Goal: Task Accomplishment & Management: Use online tool/utility

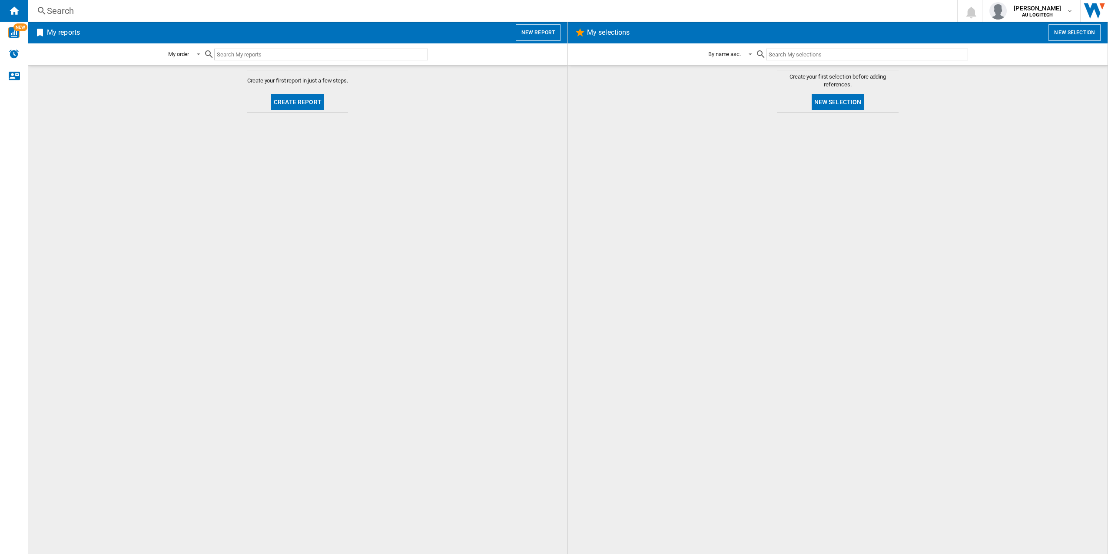
click at [404, 309] on md-content "Create your first report in just a few steps. Create report" at bounding box center [298, 309] width 540 height 489
click at [17, 32] on img "WiseCard" at bounding box center [13, 32] width 11 height 11
click at [732, 111] on md-content "Create your first selection before adding references. New selection" at bounding box center [838, 309] width 540 height 489
click at [800, 58] on input "text" at bounding box center [867, 55] width 202 height 12
click at [17, 51] on img "Alerts" at bounding box center [14, 54] width 10 height 10
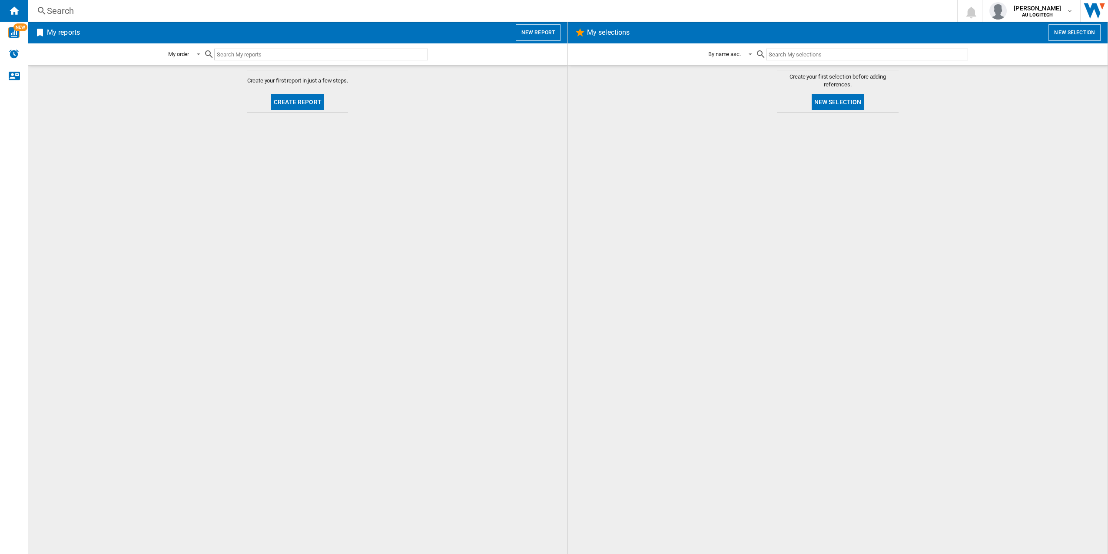
click at [292, 56] on input "text" at bounding box center [321, 55] width 214 height 12
click at [303, 103] on button "Create report" at bounding box center [297, 102] width 53 height 16
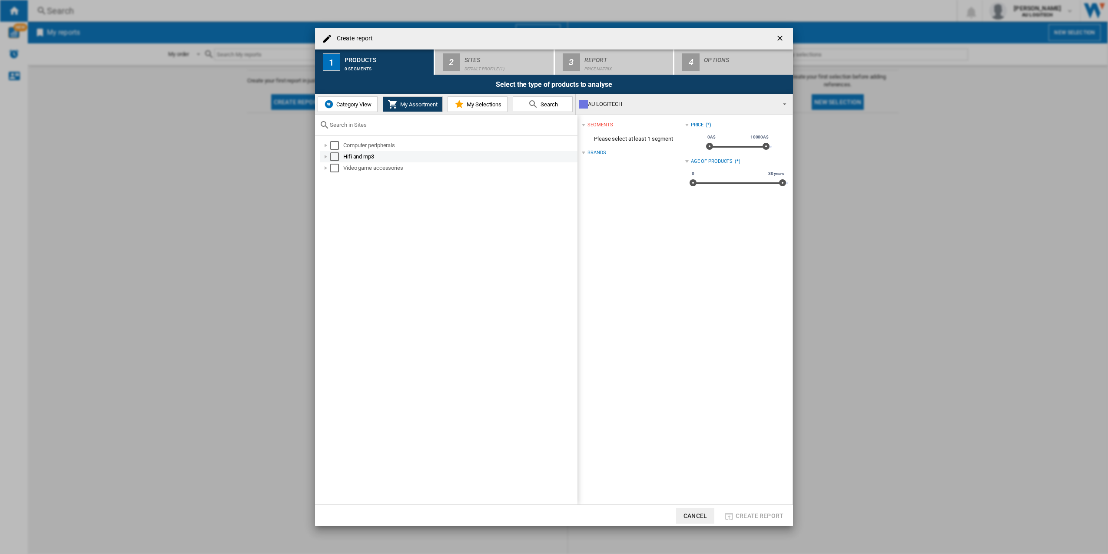
click at [327, 157] on div at bounding box center [325, 156] width 9 height 9
click at [325, 174] on div "Video game accessories" at bounding box center [448, 179] width 257 height 11
click at [325, 177] on div at bounding box center [325, 179] width 9 height 9
click at [330, 146] on div at bounding box center [325, 145] width 9 height 9
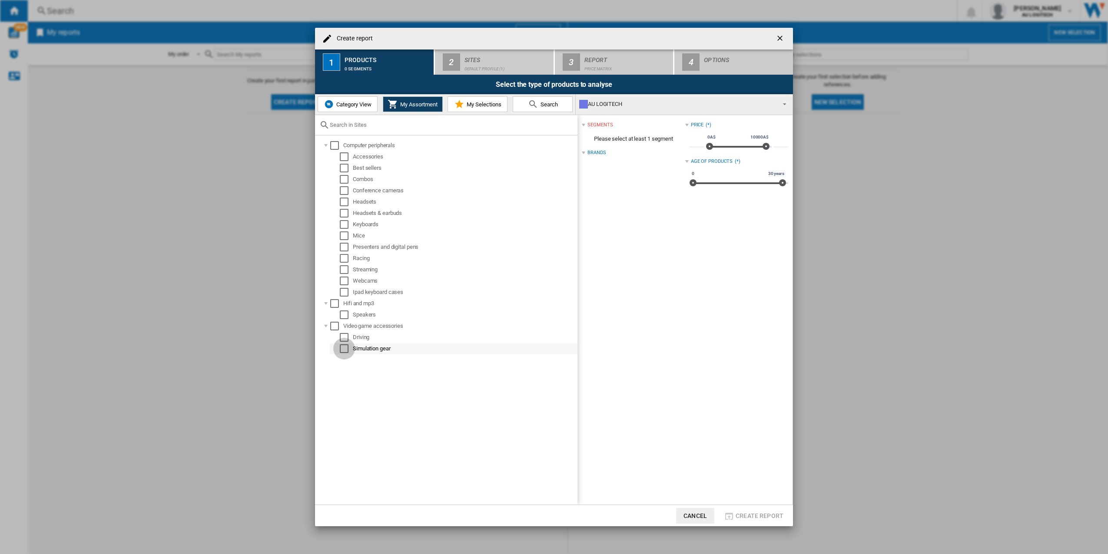
click at [346, 344] on div "Select" at bounding box center [344, 348] width 9 height 9
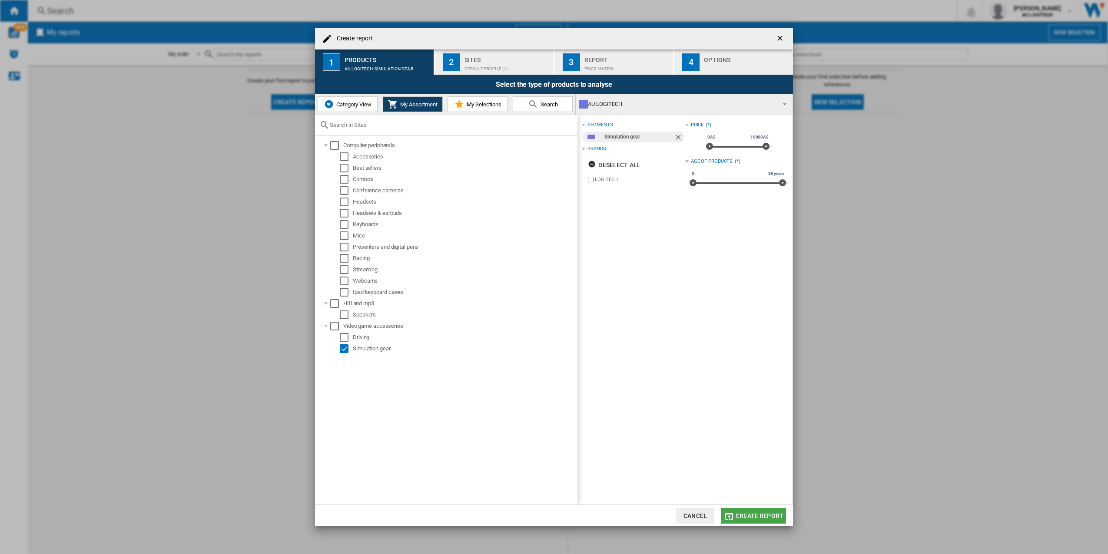
click at [763, 514] on span "Create report" at bounding box center [759, 516] width 48 height 7
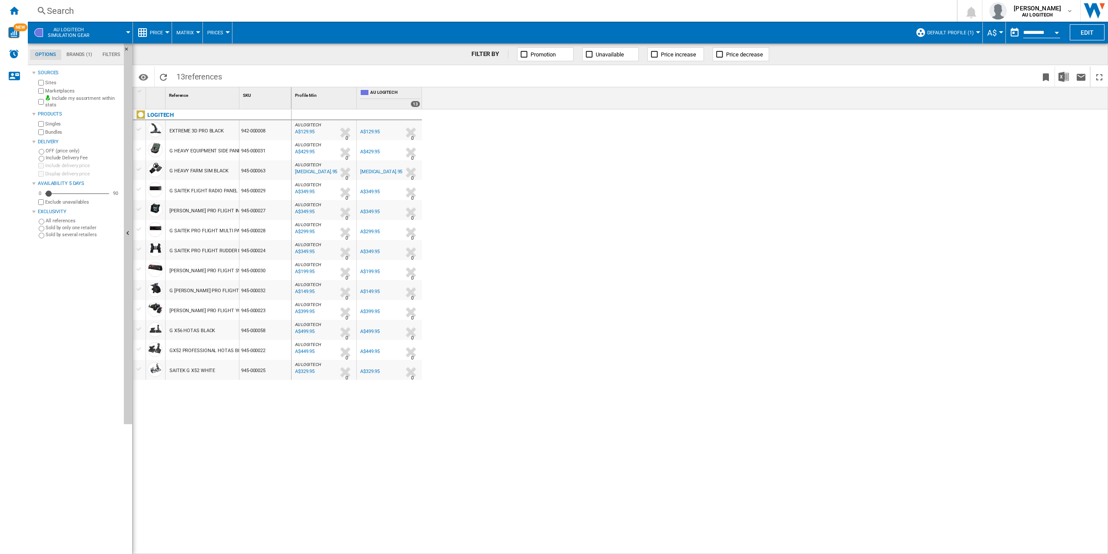
drag, startPoint x: 235, startPoint y: 138, endPoint x: 212, endPoint y: 140, distance: 23.1
click at [234, 139] on div "EXTREME 3D PRO BLACK" at bounding box center [202, 130] width 73 height 20
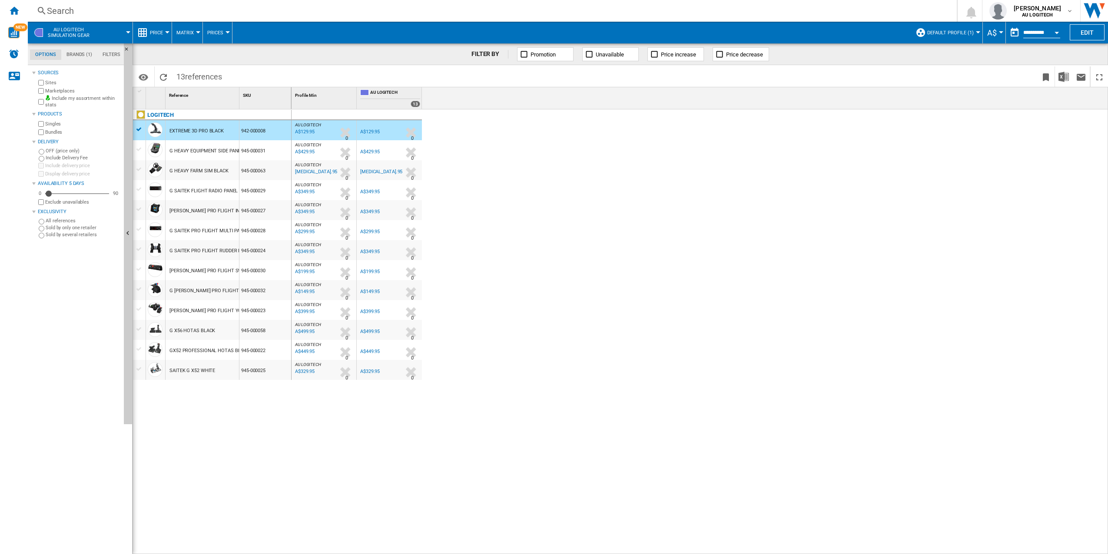
click at [188, 128] on div "EXTREME 3D PRO BLACK" at bounding box center [196, 131] width 54 height 20
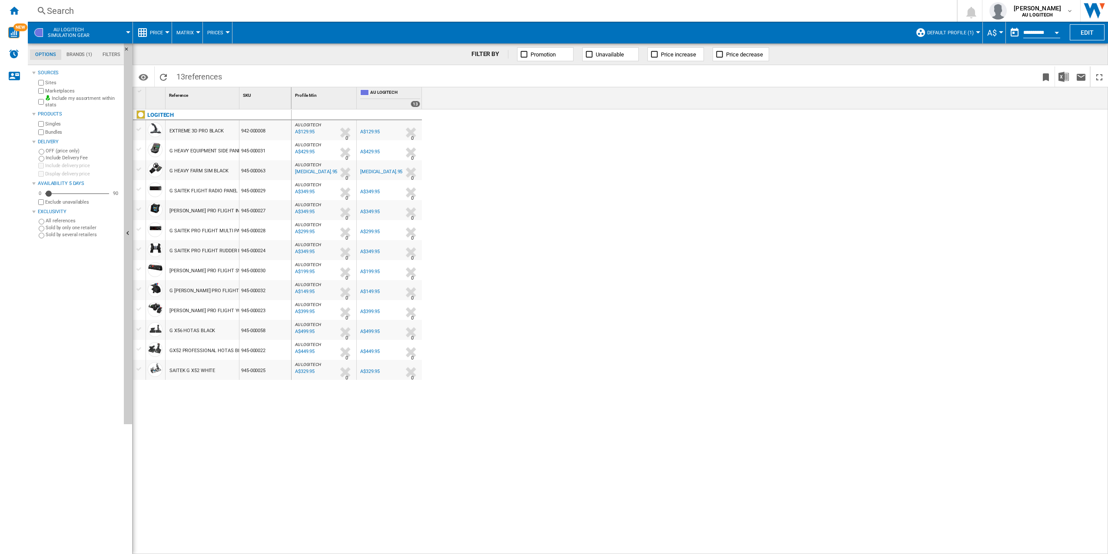
click at [188, 128] on div "EXTREME 3D PRO BLACK" at bounding box center [196, 131] width 54 height 20
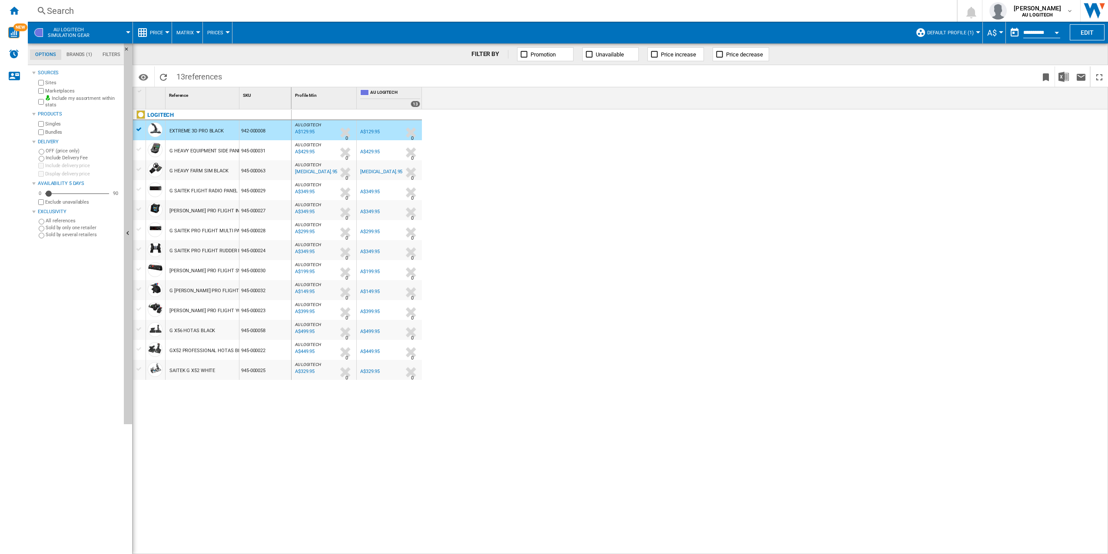
click at [188, 128] on div "EXTREME 3D PRO BLACK" at bounding box center [196, 131] width 54 height 20
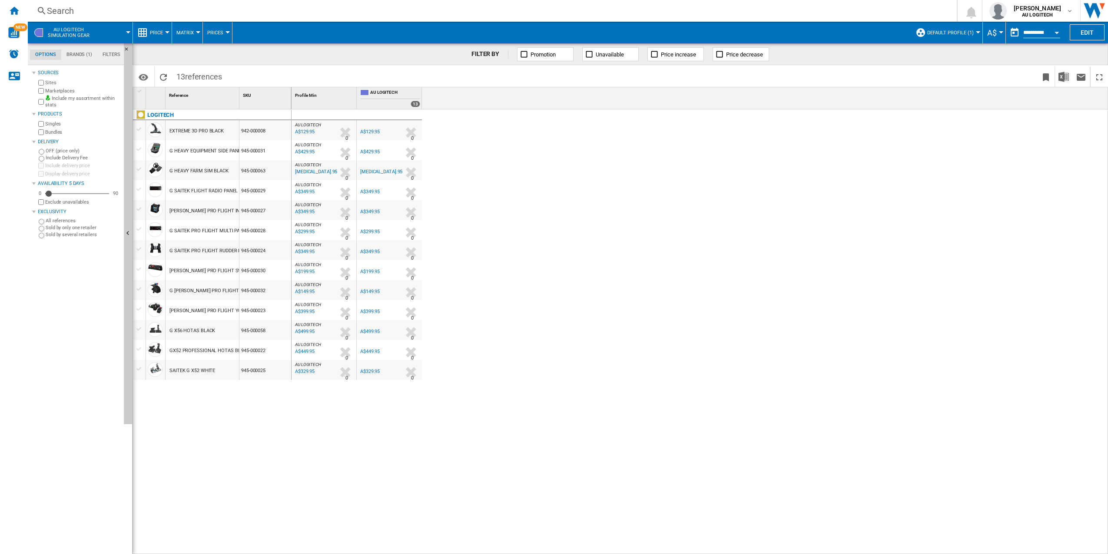
click at [188, 128] on div "EXTREME 3D PRO BLACK" at bounding box center [196, 131] width 54 height 20
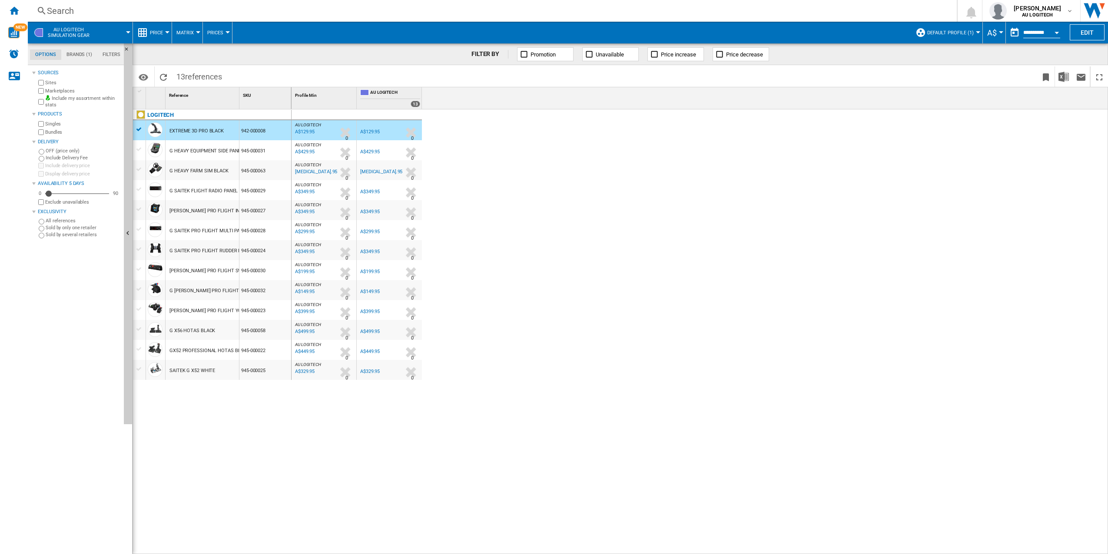
click at [186, 136] on div "EXTREME 3D PRO BLACK" at bounding box center [196, 131] width 54 height 20
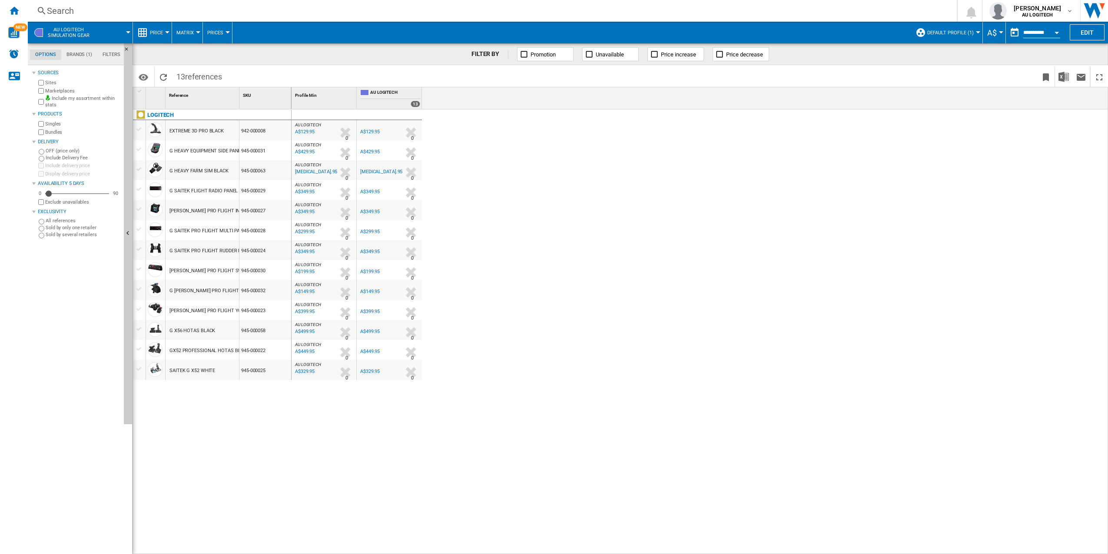
click at [203, 332] on div "G X56 HOTAS BLACK" at bounding box center [192, 331] width 46 height 20
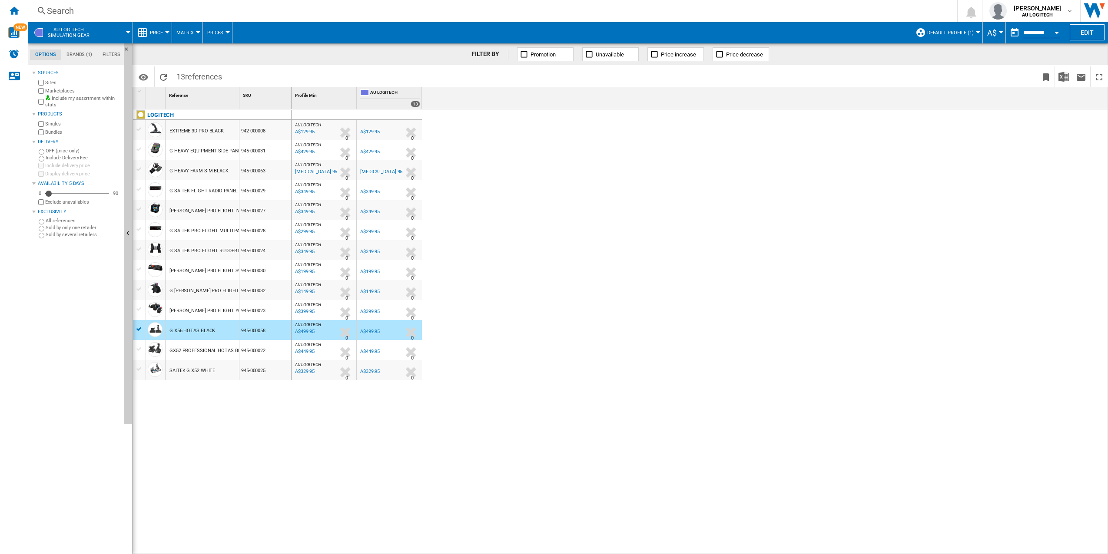
click at [377, 334] on div "A$499.95" at bounding box center [370, 332] width 20 height 6
click at [308, 95] on span "Profile Min" at bounding box center [306, 95] width 22 height 5
click at [182, 27] on button "Matrix" at bounding box center [187, 33] width 22 height 22
click at [162, 33] on md-backdrop at bounding box center [554, 277] width 1108 height 554
click at [593, 135] on div "AU LOGITECH : AU LOGITECH 0.0 % A$129.95 % N/A 0 AU LOGITECH : AU LOGITECH AU L…" at bounding box center [699, 331] width 817 height 445
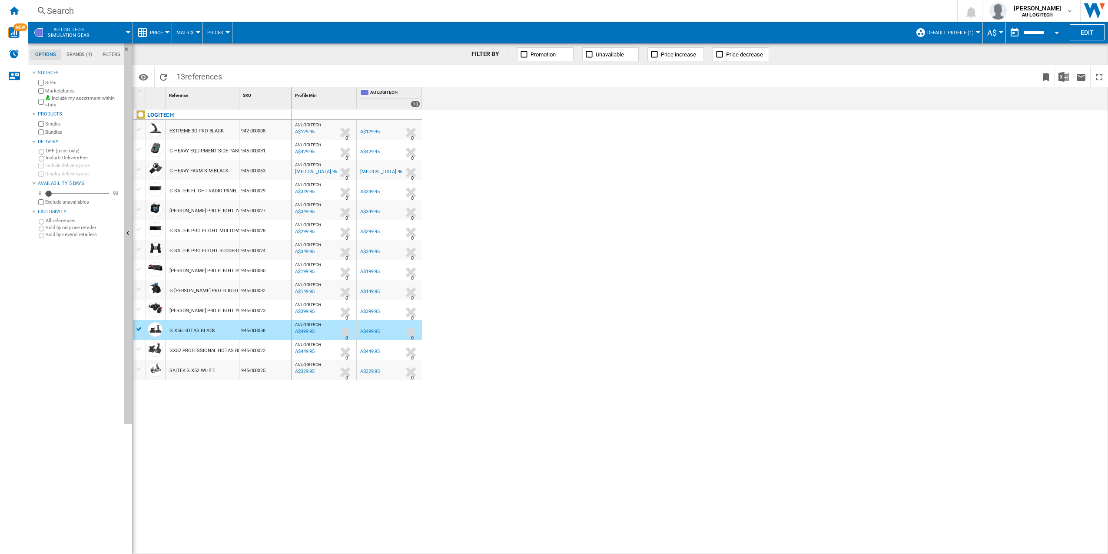
drag, startPoint x: 512, startPoint y: 168, endPoint x: 506, endPoint y: 170, distance: 6.5
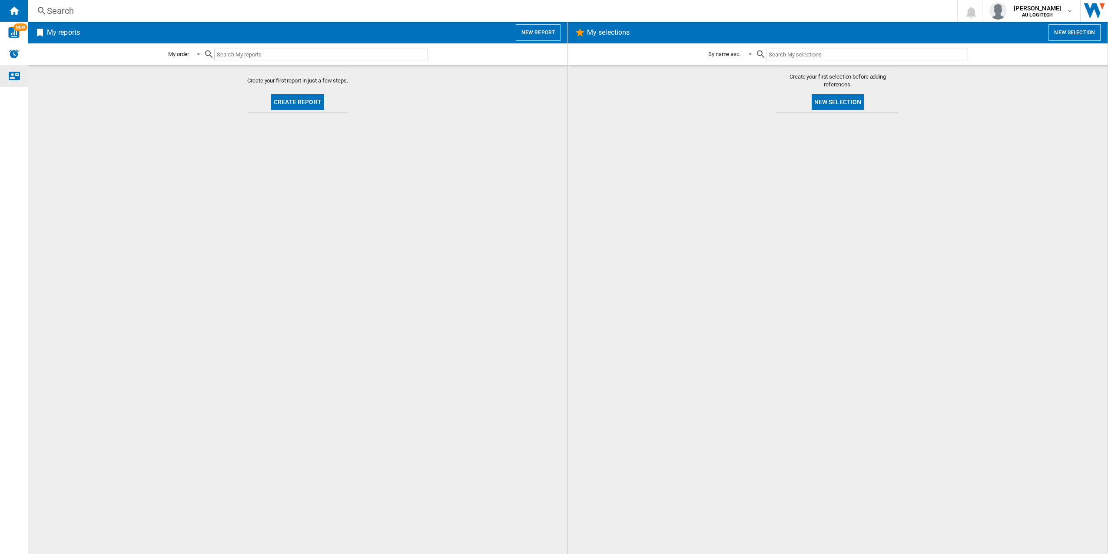
click at [17, 80] on ng-md-icon "Contact us" at bounding box center [14, 75] width 10 height 10
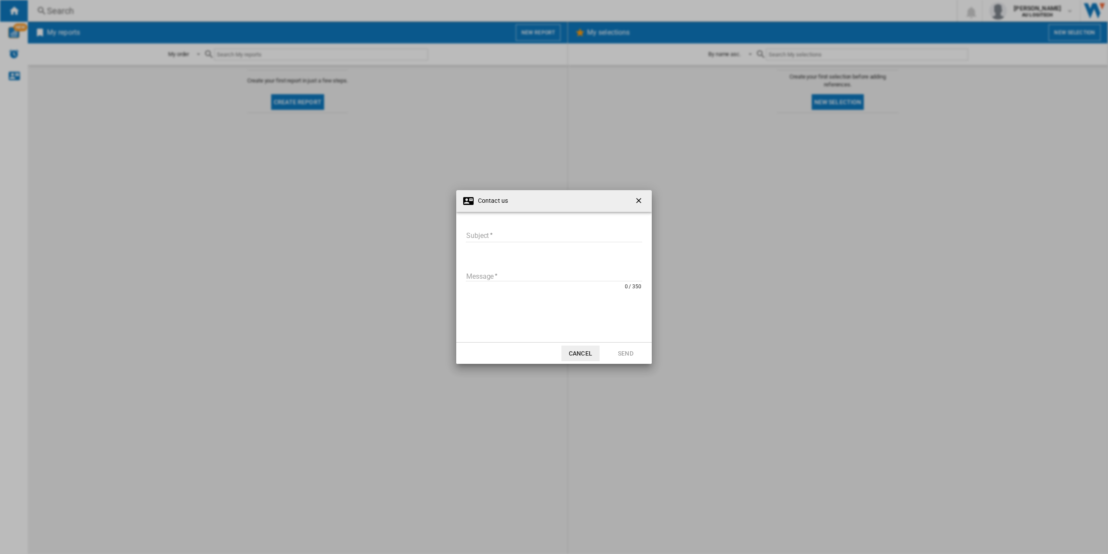
click at [186, 125] on div "Contact us Subject Subject required Message 0 / 350 Message required Cancel Send" at bounding box center [554, 277] width 1108 height 554
click at [642, 197] on ng-md-icon "getI18NText('BUTTONS.CLOSE_DIALOG')" at bounding box center [639, 201] width 10 height 10
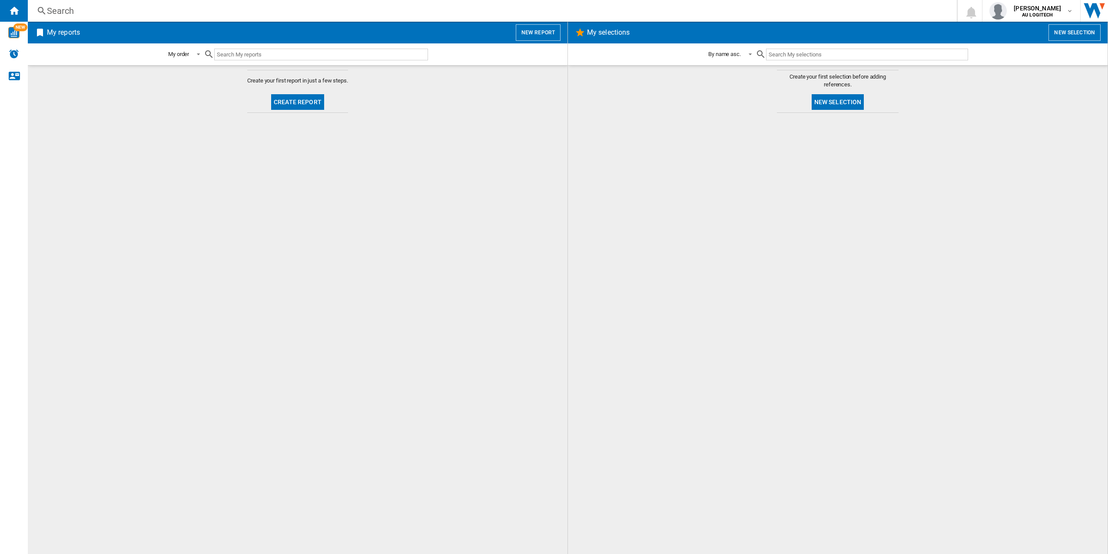
click at [52, 36] on h2 "My reports" at bounding box center [63, 32] width 36 height 17
click at [41, 33] on ng-md-icon at bounding box center [40, 32] width 10 height 10
click at [21, 39] on div "NEW" at bounding box center [14, 33] width 28 height 22
click at [1065, 25] on button "New selection" at bounding box center [1074, 32] width 52 height 17
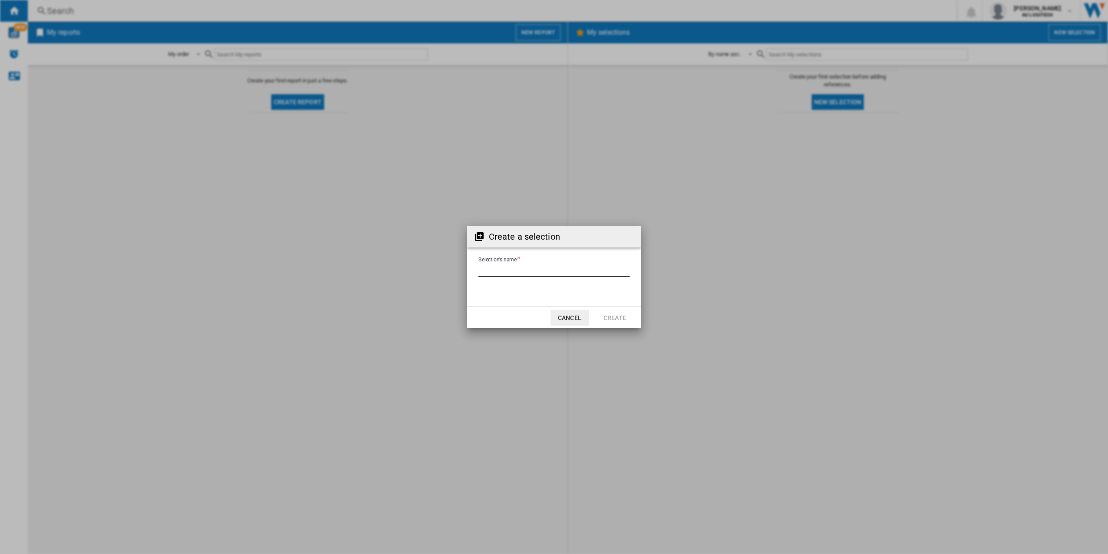
drag, startPoint x: 551, startPoint y: 272, endPoint x: 549, endPoint y: 266, distance: 6.1
click at [551, 271] on input "Selection's name'" at bounding box center [553, 270] width 151 height 13
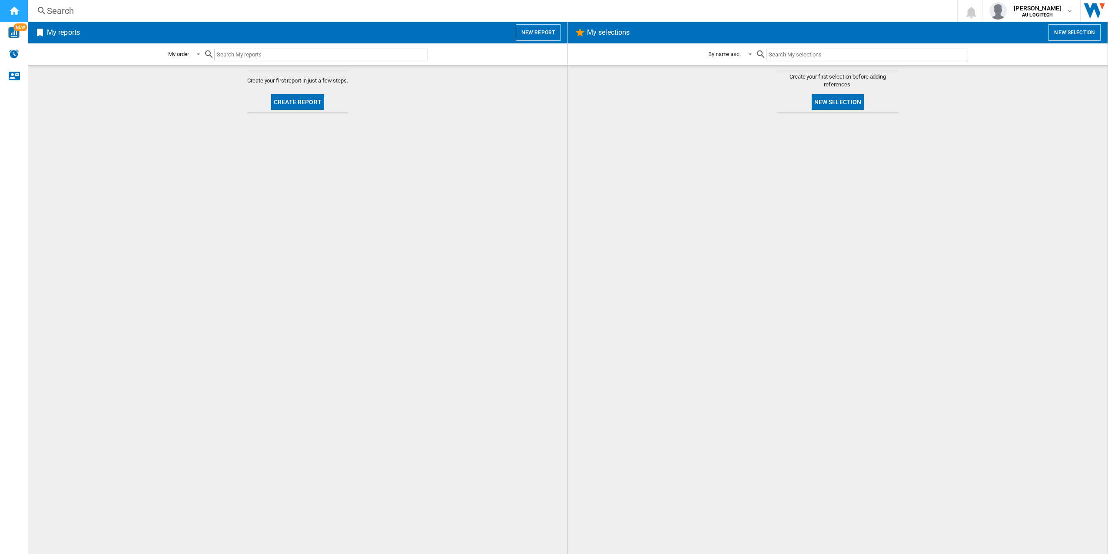
click at [13, 7] on ng-md-icon "Home" at bounding box center [14, 10] width 10 height 10
click at [7, 11] on div "Home" at bounding box center [14, 11] width 28 height 22
click at [549, 33] on button "New report" at bounding box center [538, 32] width 45 height 17
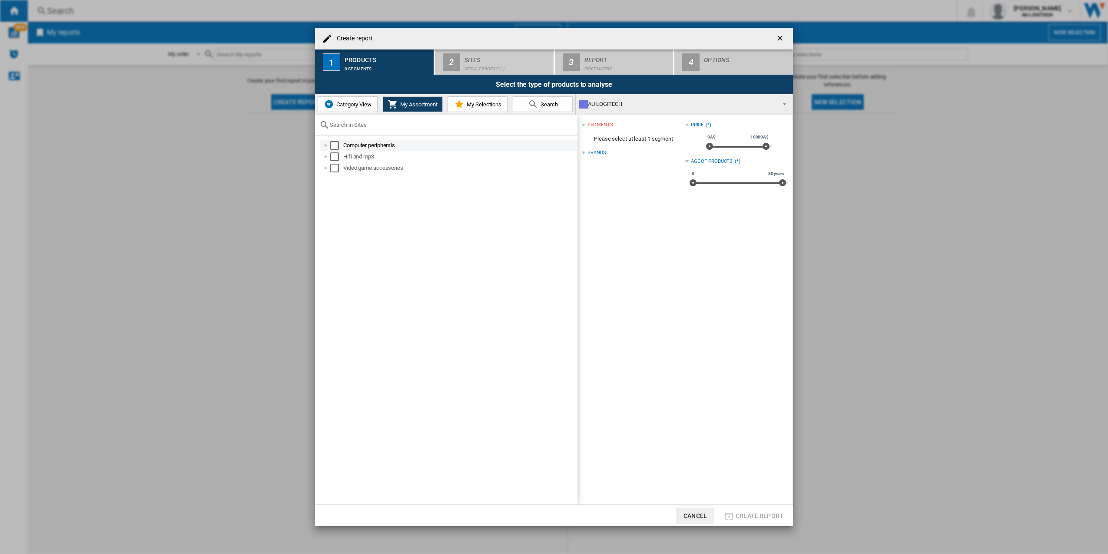
click at [378, 146] on div "Computer peripherals" at bounding box center [459, 145] width 233 height 9
click at [332, 141] on div "Select" at bounding box center [334, 145] width 9 height 9
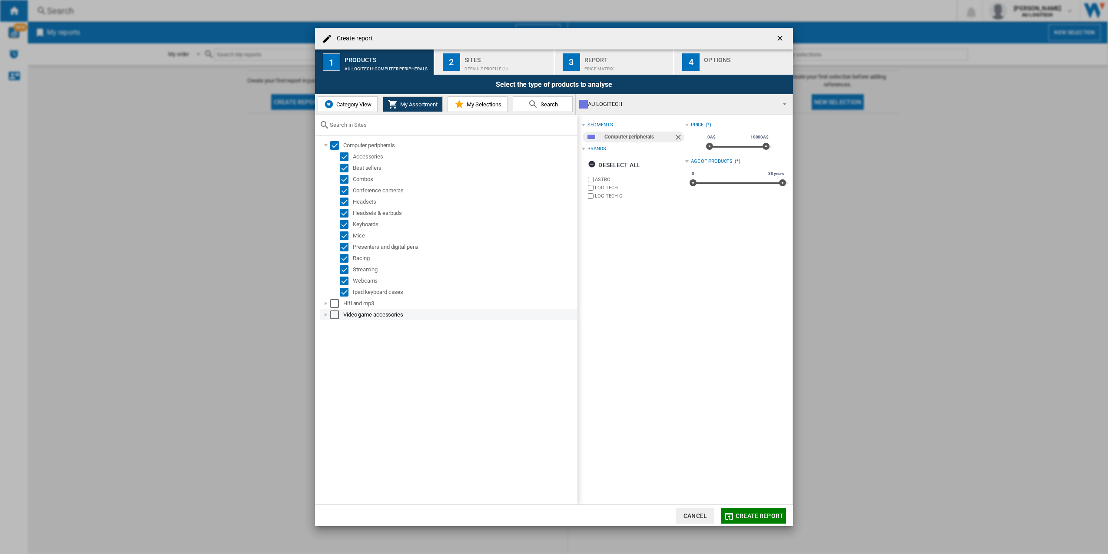
click at [333, 311] on div "Select" at bounding box center [334, 315] width 9 height 9
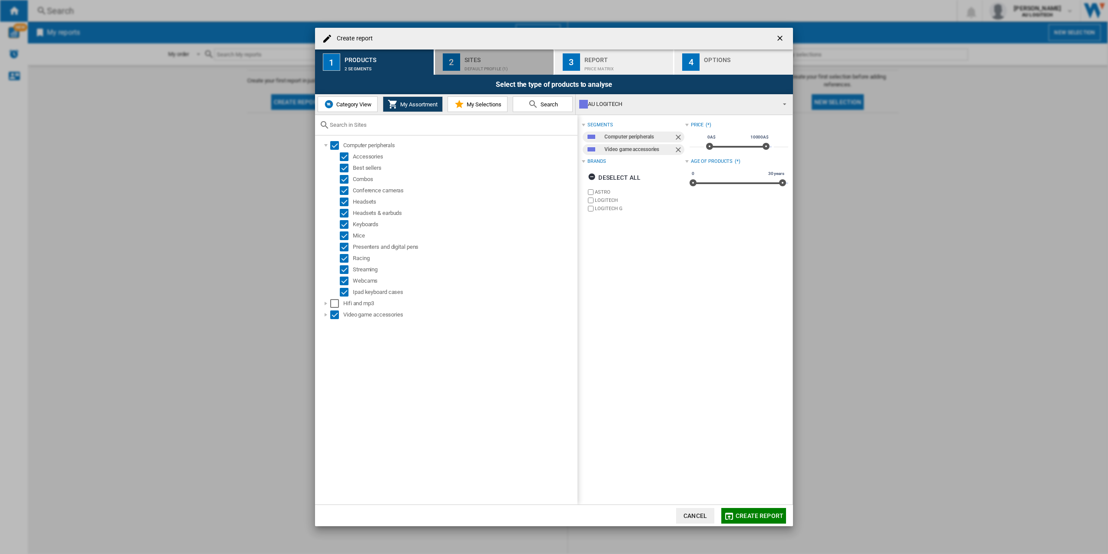
click at [490, 67] on div "Default profile (1)" at bounding box center [507, 66] width 86 height 9
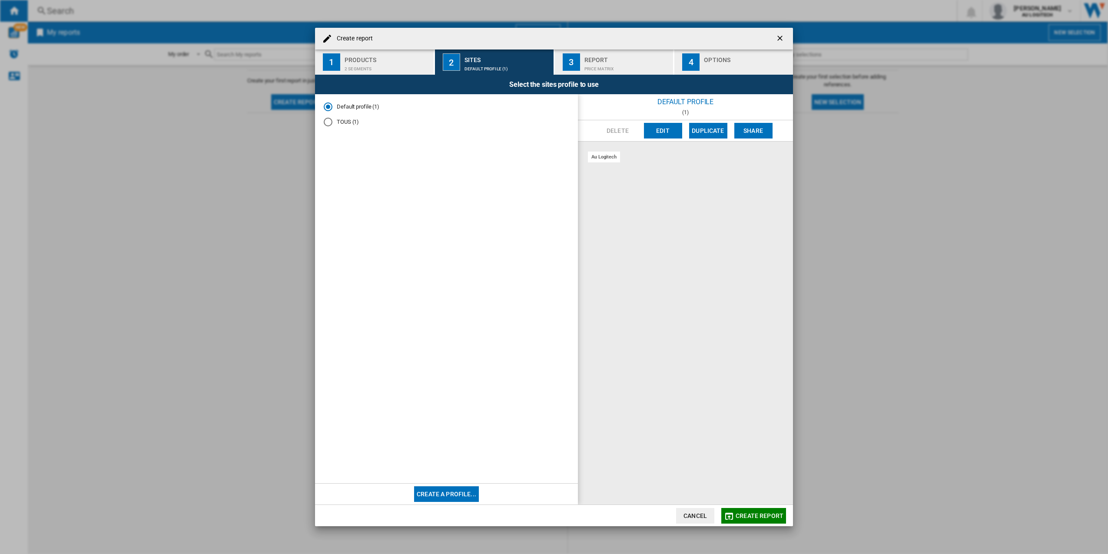
click at [342, 123] on md-radio-button "TOUS (1)" at bounding box center [446, 122] width 245 height 8
click at [343, 104] on md-radio-button "Default profile (1)" at bounding box center [446, 107] width 245 height 8
click at [601, 60] on div "Report" at bounding box center [627, 57] width 86 height 9
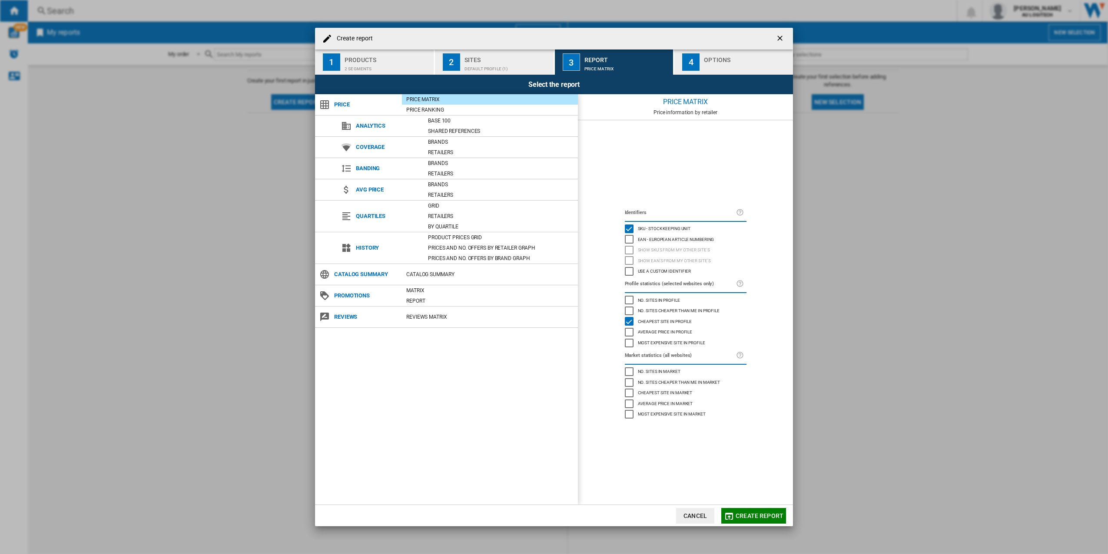
click at [504, 76] on div "Select the report" at bounding box center [554, 85] width 478 height 20
click at [502, 73] on button "2 Sites Default profile (1)" at bounding box center [494, 62] width 119 height 25
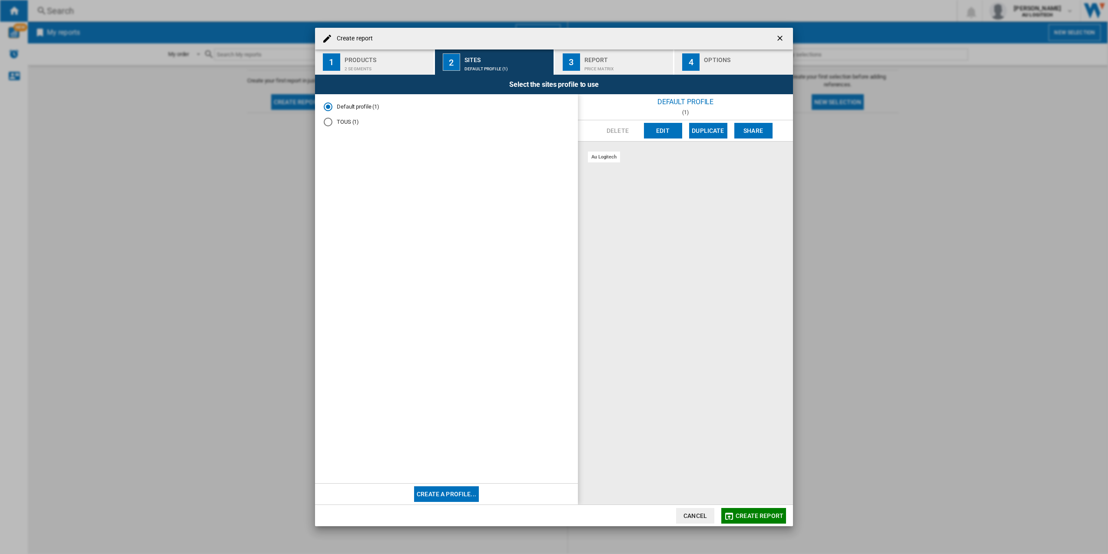
click at [354, 124] on md-radio-button "TOUS (1)" at bounding box center [446, 122] width 245 height 8
click at [768, 516] on span "Create report" at bounding box center [759, 516] width 48 height 7
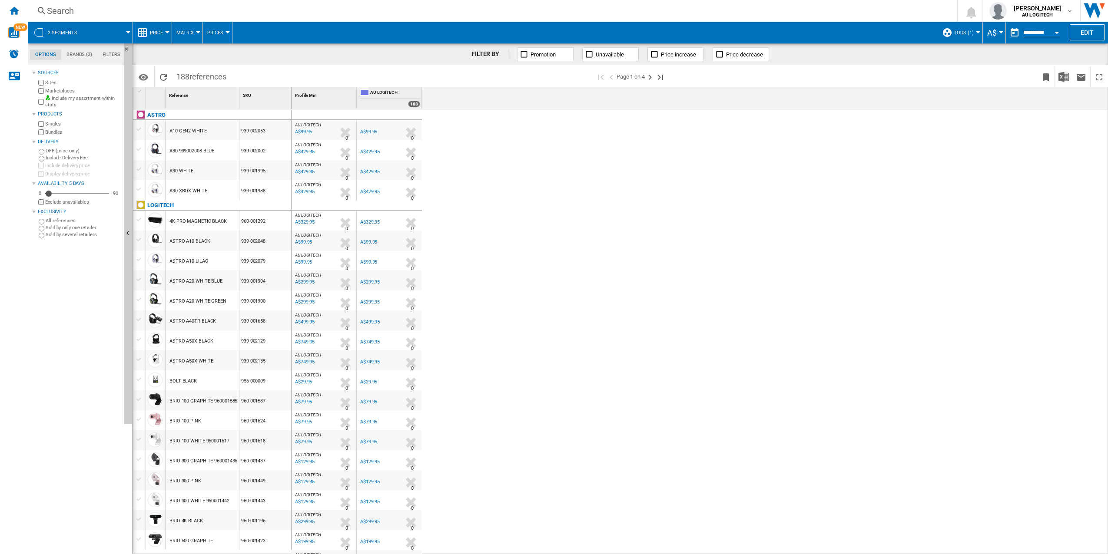
click at [182, 130] on div "A10 GEN2 WHITE" at bounding box center [187, 131] width 37 height 20
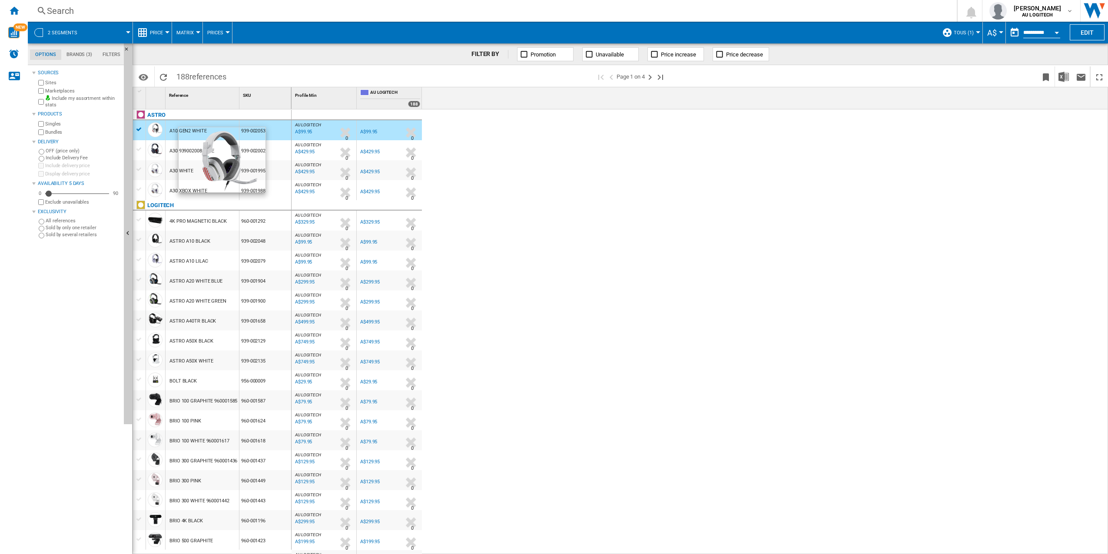
click at [160, 132] on div at bounding box center [155, 130] width 15 height 15
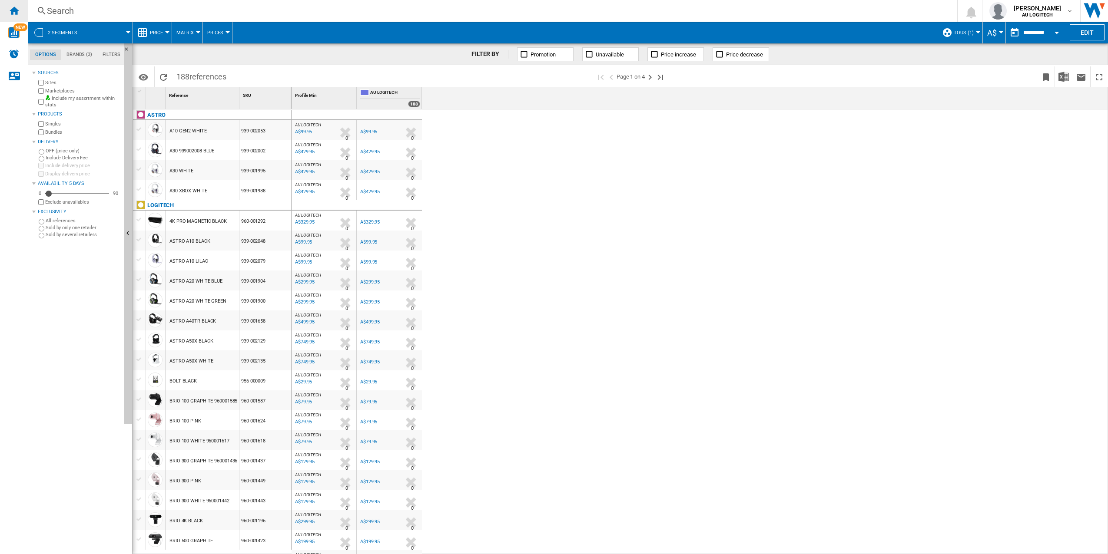
drag, startPoint x: 19, startPoint y: 7, endPoint x: 20, endPoint y: 0, distance: 6.3
click at [20, 7] on div "Home" at bounding box center [14, 11] width 28 height 22
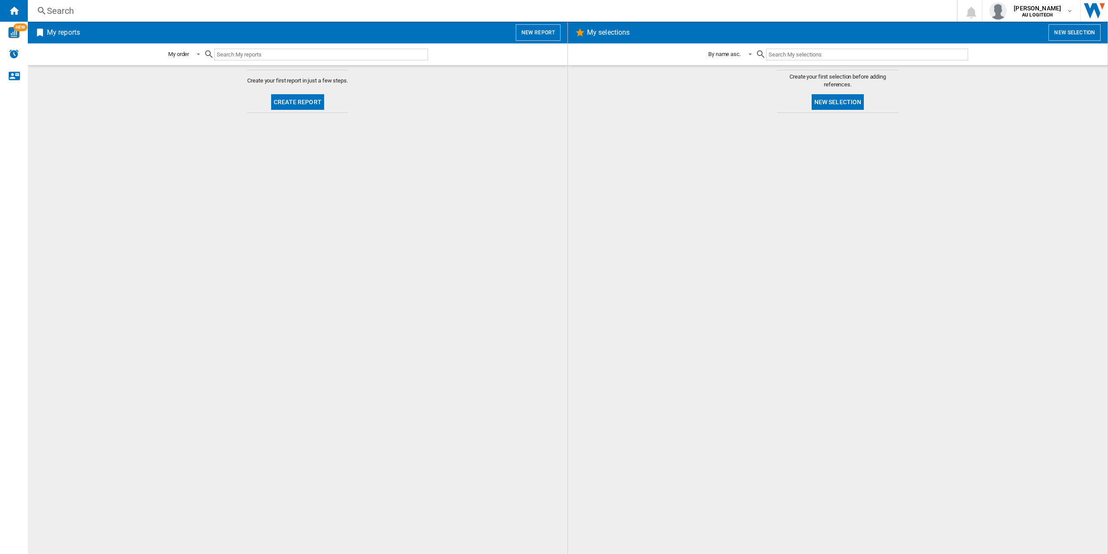
click at [304, 110] on span "Create report" at bounding box center [298, 102] width 60 height 21
click at [300, 102] on button "Create report" at bounding box center [297, 102] width 53 height 16
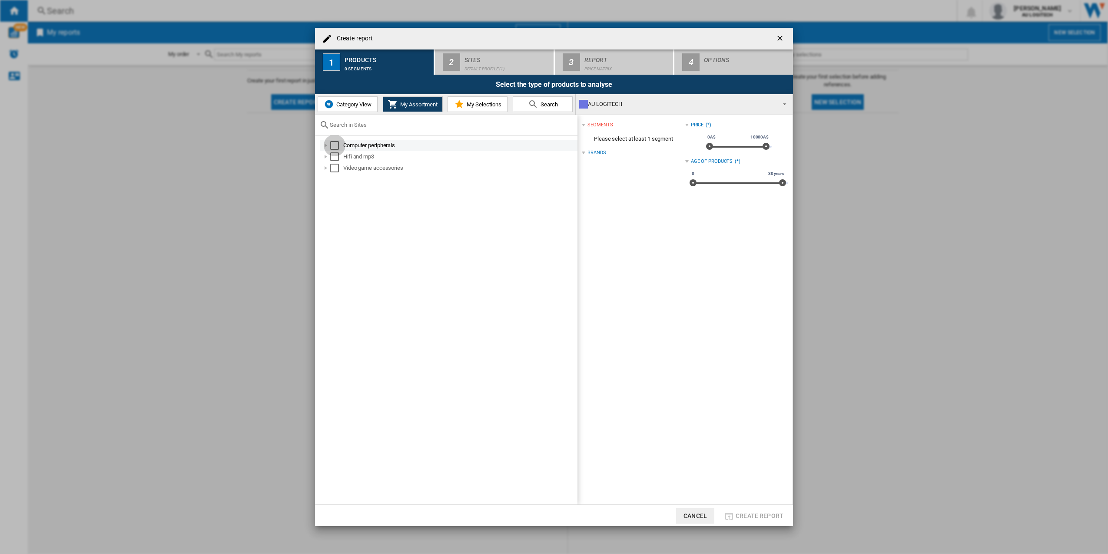
click at [331, 146] on div "Select" at bounding box center [334, 145] width 9 height 9
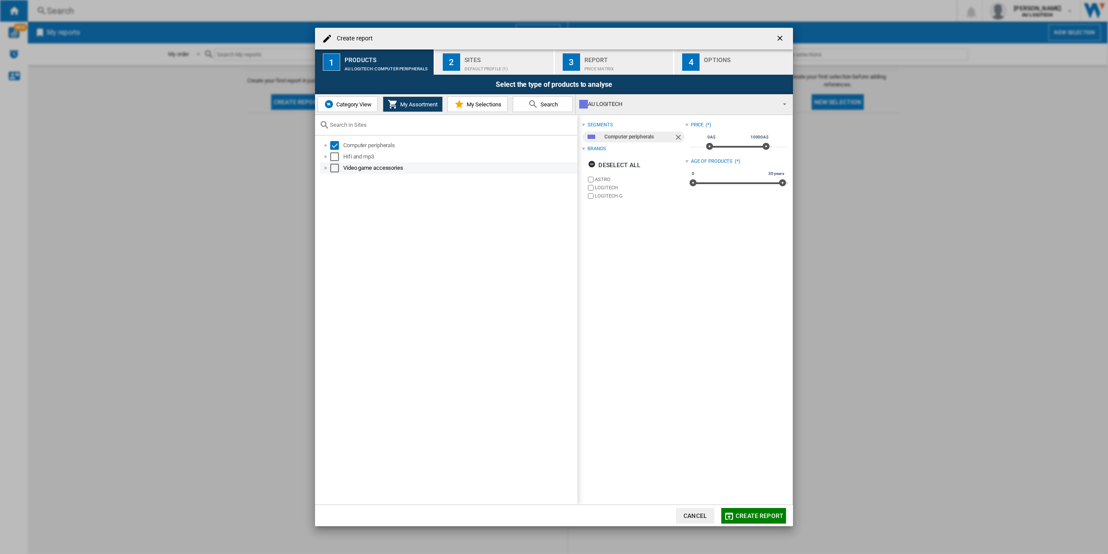
click at [334, 168] on div "Select" at bounding box center [334, 168] width 9 height 9
drag, startPoint x: 497, startPoint y: 64, endPoint x: 494, endPoint y: 71, distance: 7.4
click at [496, 65] on div "Default profile (1)" at bounding box center [507, 66] width 86 height 9
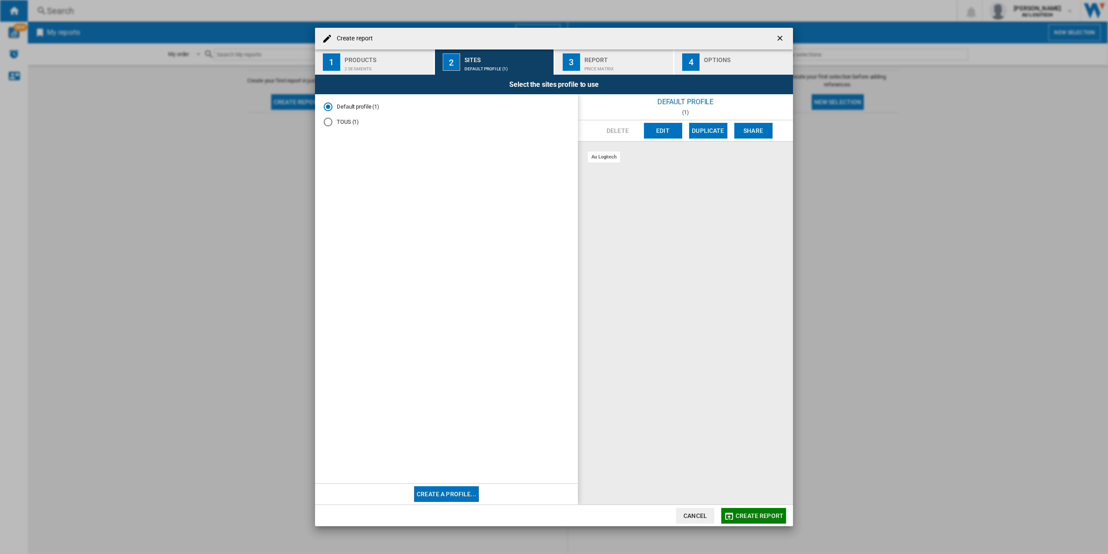
click at [464, 495] on button "Create a profile..." at bounding box center [446, 495] width 65 height 16
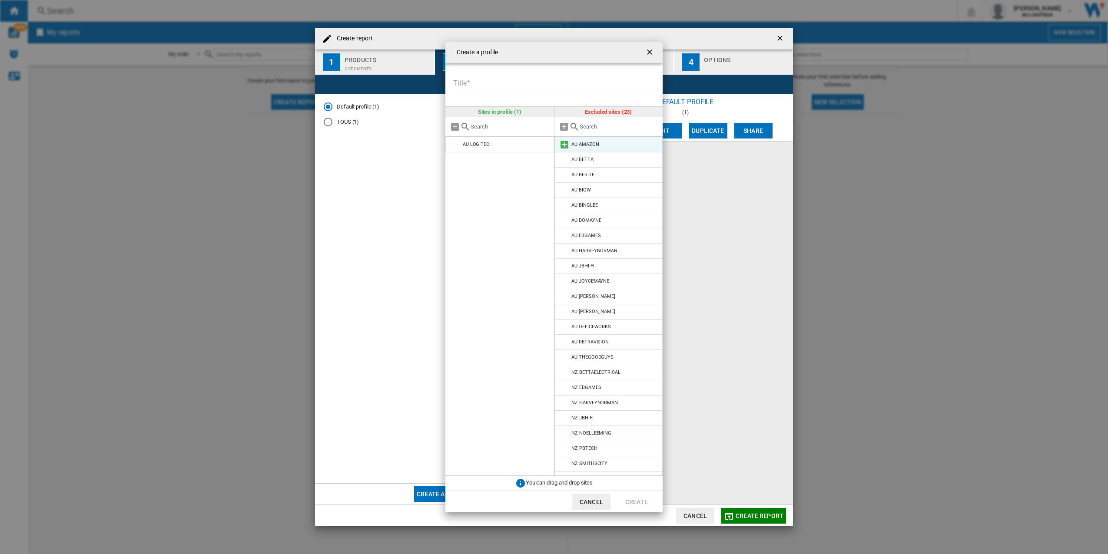
click at [564, 146] on md-icon at bounding box center [564, 144] width 10 height 10
click at [565, 185] on md-icon at bounding box center [564, 190] width 10 height 10
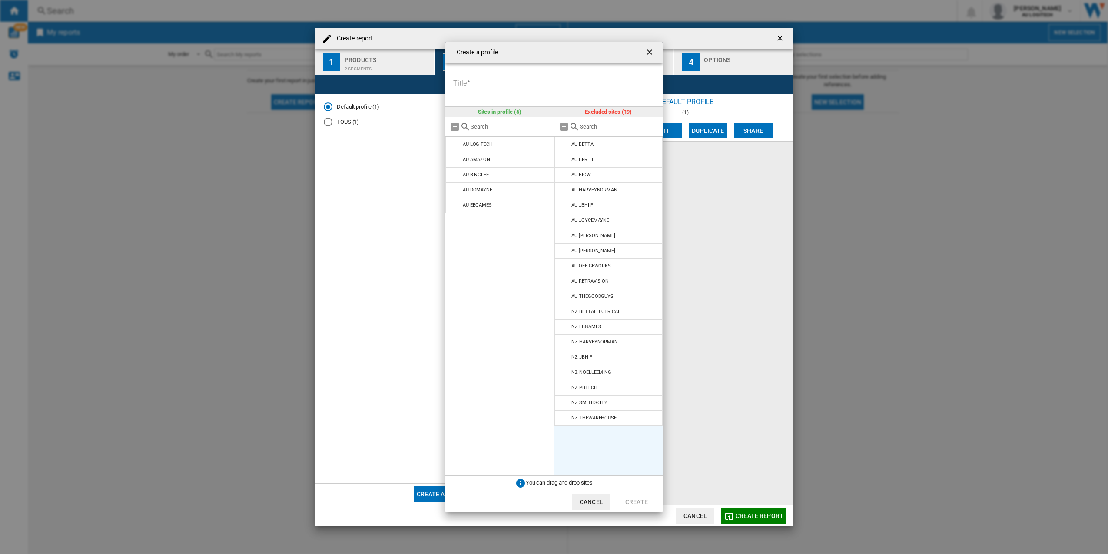
click at [565, 185] on md-icon at bounding box center [564, 190] width 10 height 10
click at [564, 185] on md-icon at bounding box center [564, 190] width 10 height 10
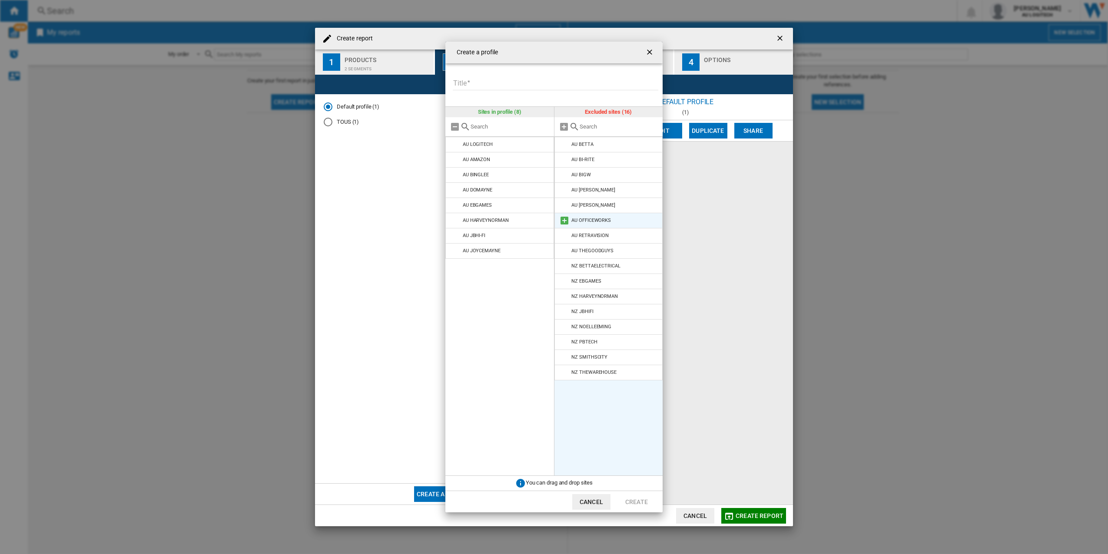
click at [564, 219] on md-icon at bounding box center [564, 220] width 10 height 10
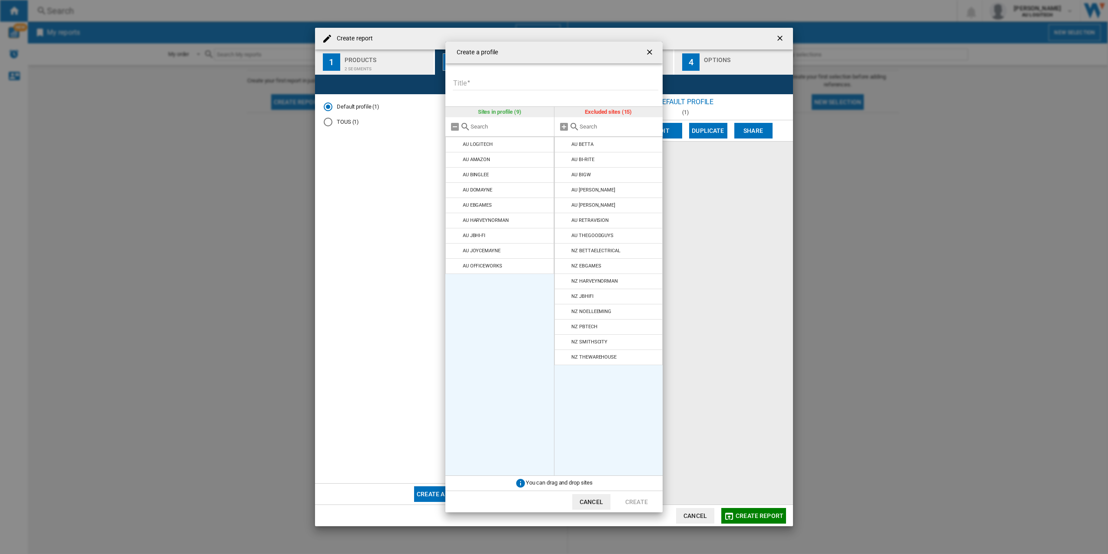
click at [473, 330] on ul "AU LOGITECH AU AMAZON AU [GEOGRAPHIC_DATA] AU DOMAYNE AU EBGAMES AU HARVEYNORMA…" at bounding box center [499, 306] width 109 height 339
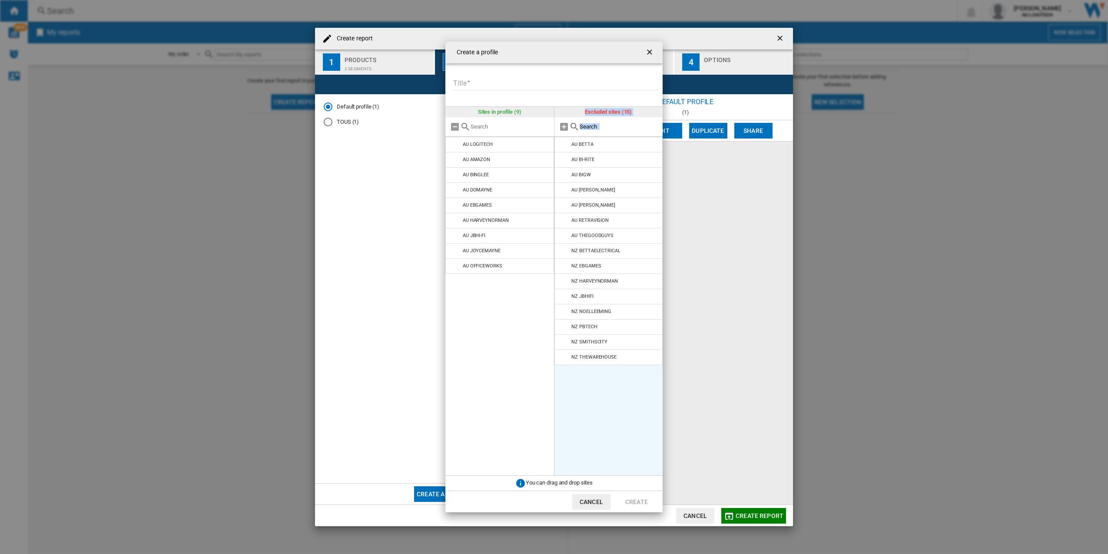
drag, startPoint x: 435, startPoint y: 319, endPoint x: 563, endPoint y: 459, distance: 189.4
click at [563, 459] on div "Create a profile Title Please enter a title for your profile Sites in profile (…" at bounding box center [554, 277] width 1108 height 554
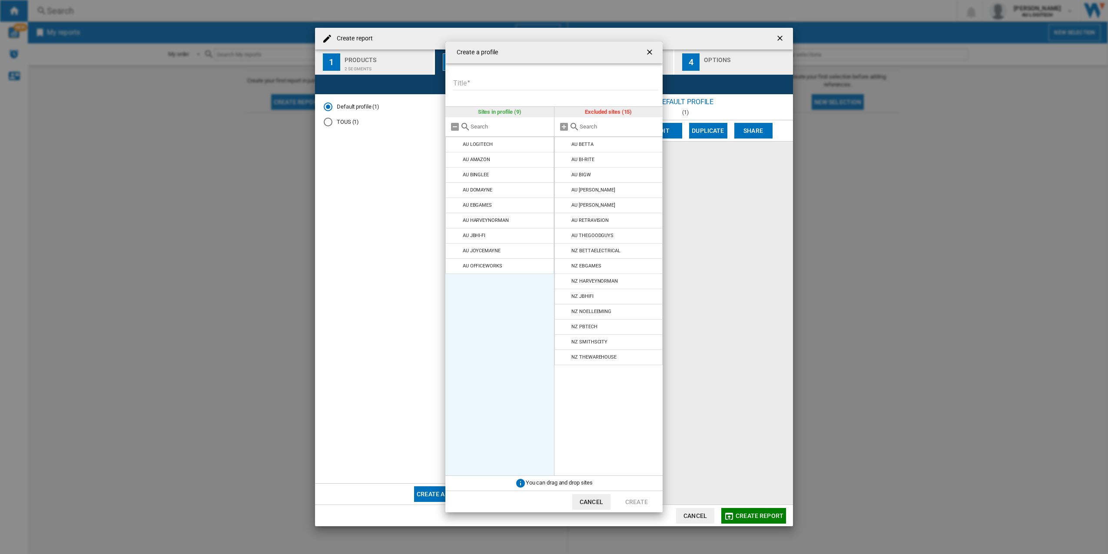
drag, startPoint x: 563, startPoint y: 459, endPoint x: 503, endPoint y: 389, distance: 91.6
click at [503, 389] on ul "AU LOGITECH AU AMAZON AU [GEOGRAPHIC_DATA] AU DOMAYNE AU EBGAMES AU HARVEYNORMA…" at bounding box center [499, 306] width 109 height 339
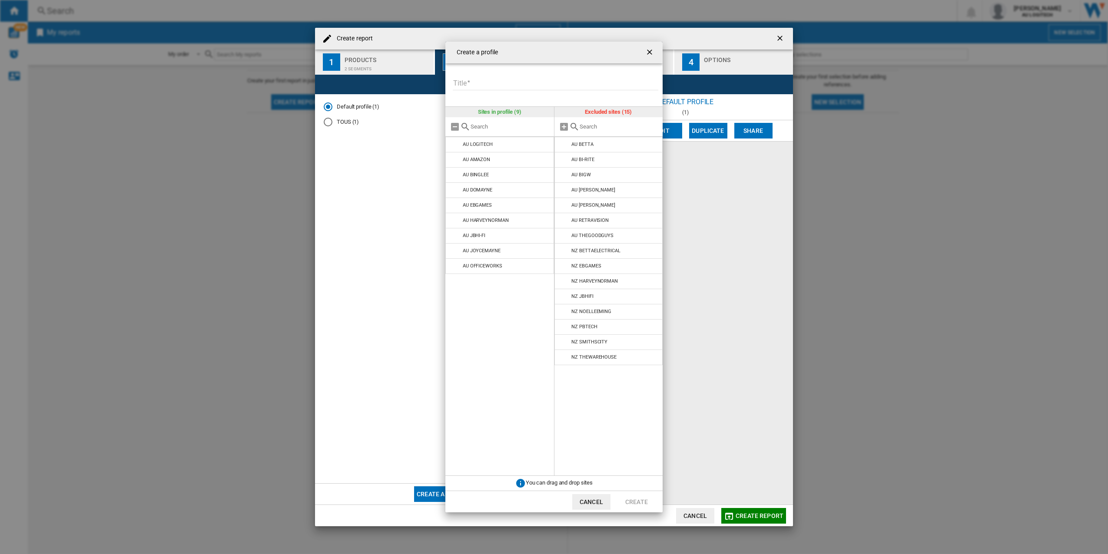
click at [574, 502] on button "Cancel" at bounding box center [591, 502] width 38 height 16
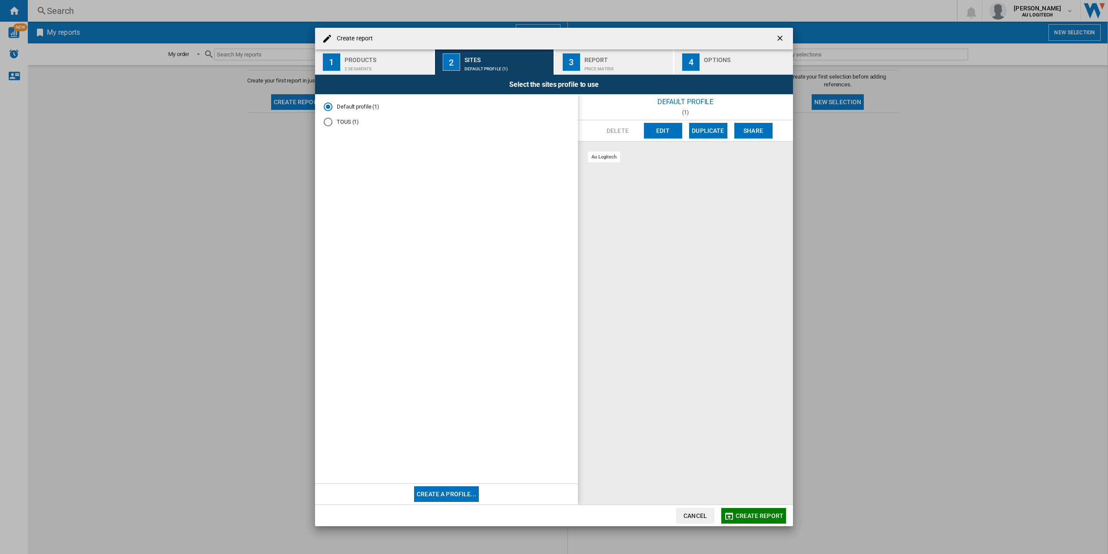
click at [387, 146] on span "Create report ..." at bounding box center [446, 304] width 245 height 342
click at [468, 495] on button "Create a profile..." at bounding box center [446, 495] width 65 height 16
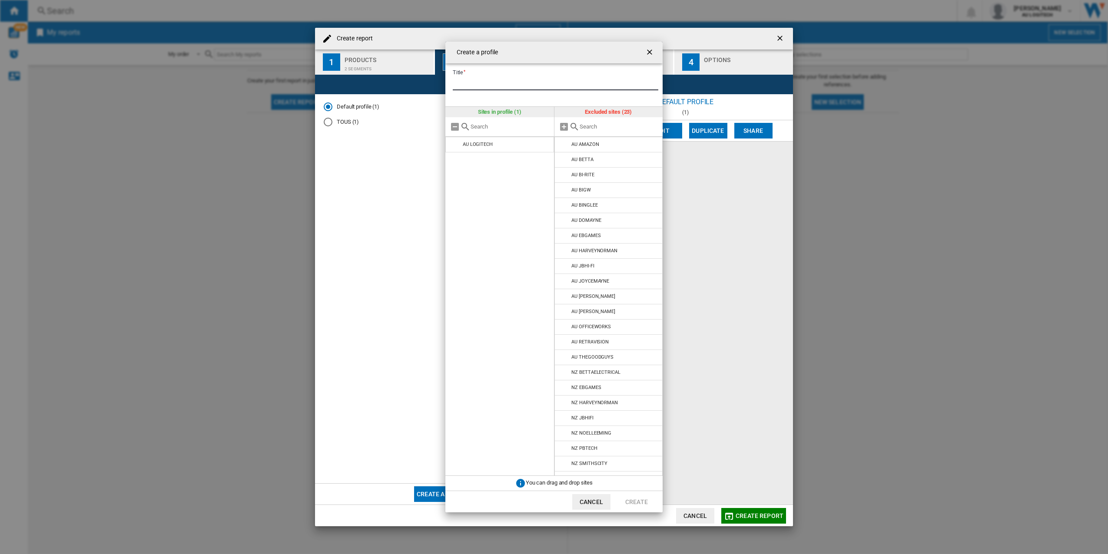
click at [512, 86] on input "Title" at bounding box center [555, 83] width 205 height 13
type input "*"
click at [547, 75] on form "Title *****" at bounding box center [557, 78] width 211 height 30
click at [545, 80] on input "*****" at bounding box center [555, 83] width 205 height 13
type input "*"
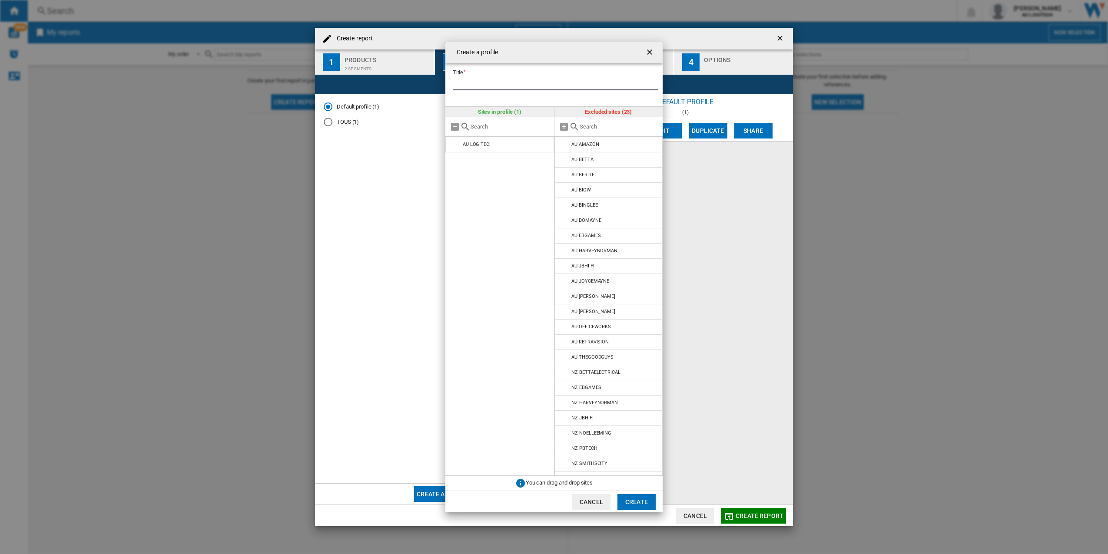
type input "*"
type input "*********"
click at [566, 142] on md-icon "Create a ..." at bounding box center [564, 144] width 10 height 10
click at [561, 255] on md-icon "Create a ..." at bounding box center [564, 251] width 10 height 10
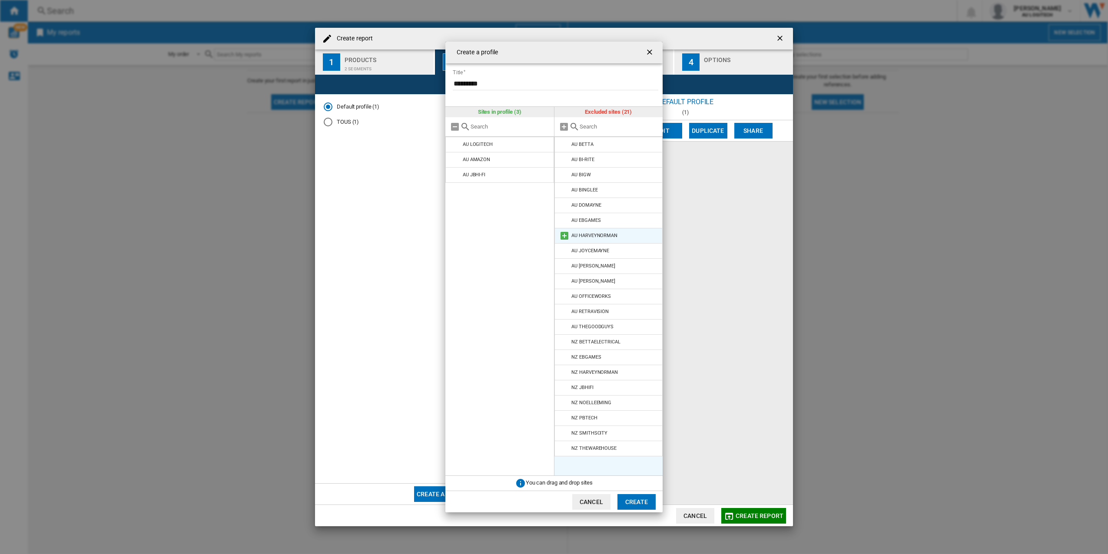
click at [561, 238] on md-icon "Create a ..." at bounding box center [564, 236] width 10 height 10
click at [564, 225] on li "AU EBGAMES" at bounding box center [608, 221] width 109 height 16
click at [564, 190] on md-icon "Create a ..." at bounding box center [564, 190] width 10 height 10
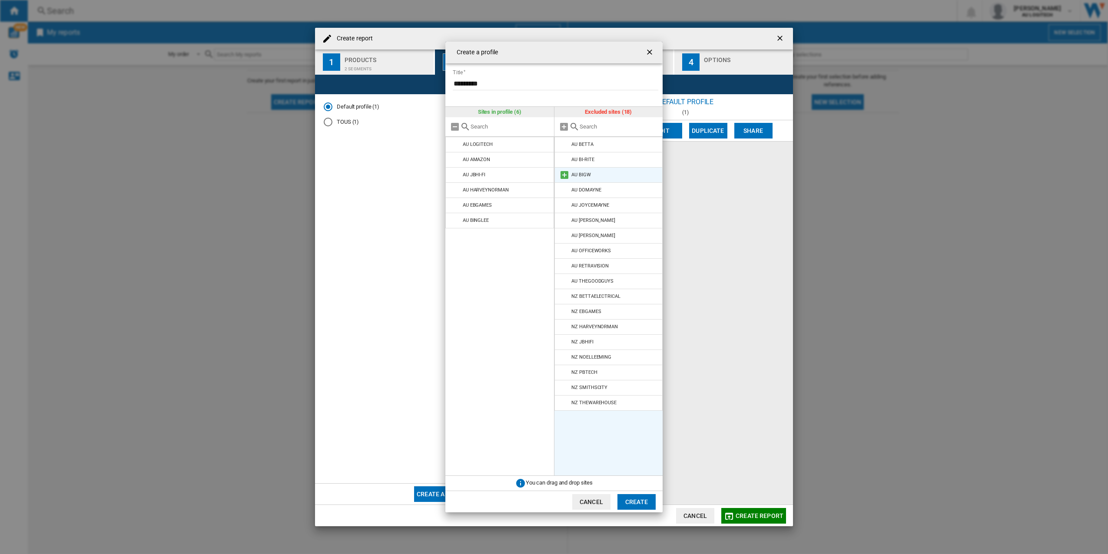
click at [563, 170] on md-icon "Create a ..." at bounding box center [564, 175] width 10 height 10
click at [559, 205] on md-icon "Create a ..." at bounding box center [564, 205] width 10 height 10
click at [562, 220] on md-icon "Create a ..." at bounding box center [564, 220] width 10 height 10
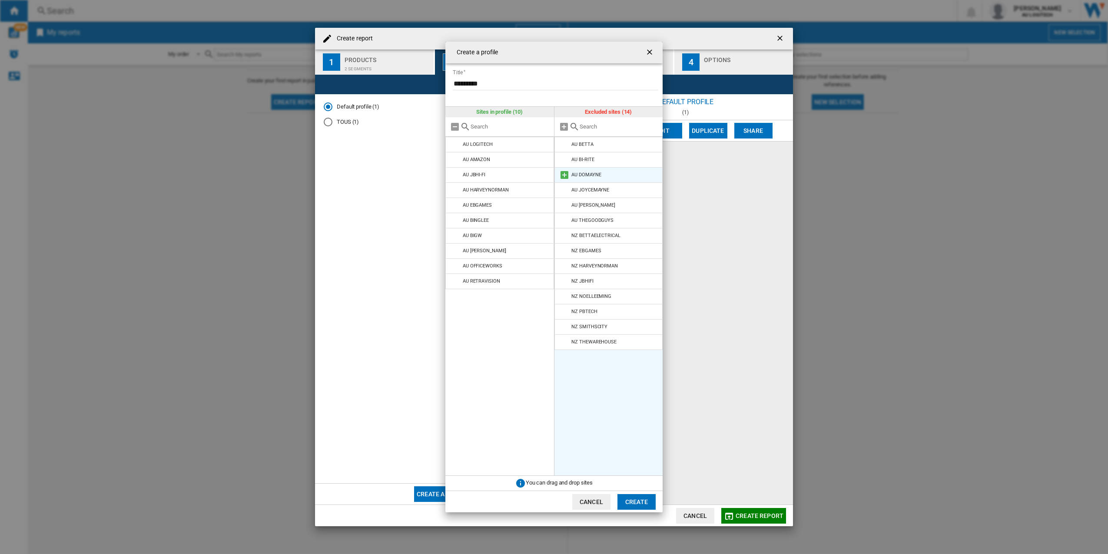
click at [560, 175] on md-icon "Create a ..." at bounding box center [564, 175] width 10 height 10
click at [631, 507] on button "Create" at bounding box center [636, 502] width 38 height 16
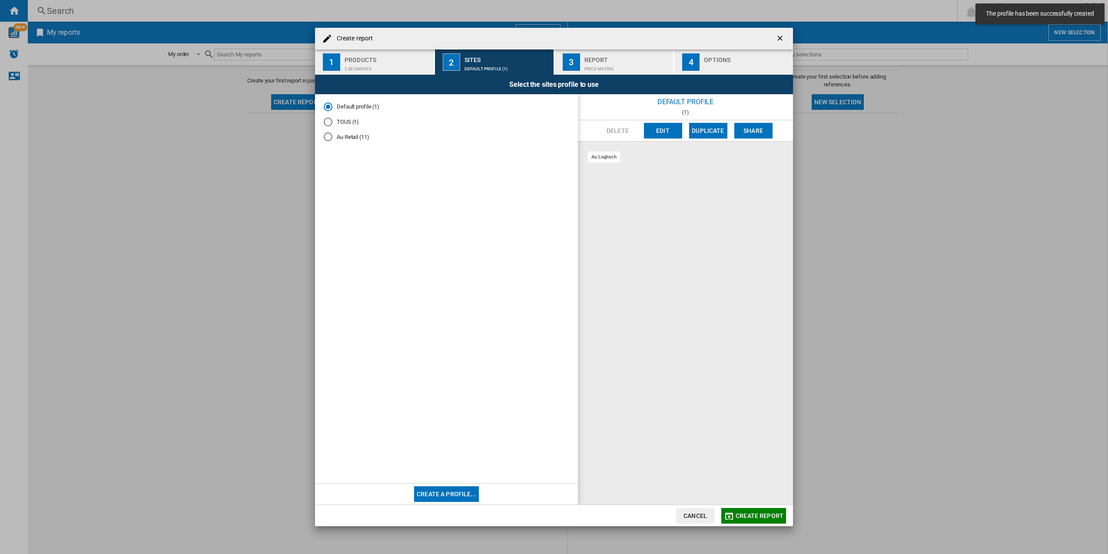
click at [343, 130] on md-radio-group "Default profile (1) TOUS (1) Au Retail (11)" at bounding box center [446, 125] width 245 height 45
drag, startPoint x: 341, startPoint y: 134, endPoint x: 337, endPoint y: 136, distance: 5.1
click at [341, 135] on md-radio-button "Au Retail (11)" at bounding box center [446, 137] width 245 height 8
click at [618, 61] on div "Report" at bounding box center [627, 57] width 86 height 9
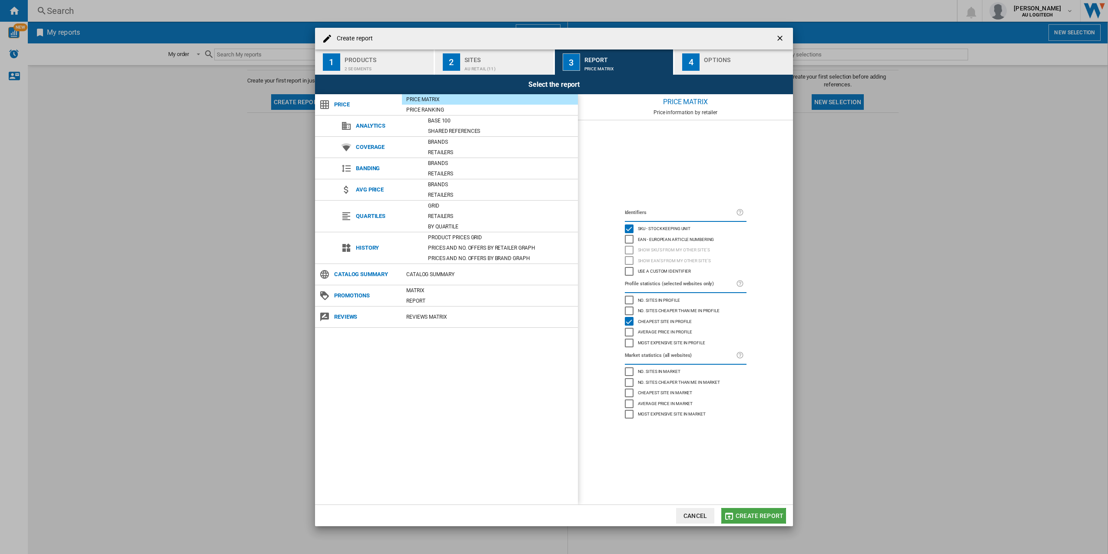
click at [752, 516] on span "Create report" at bounding box center [759, 516] width 48 height 7
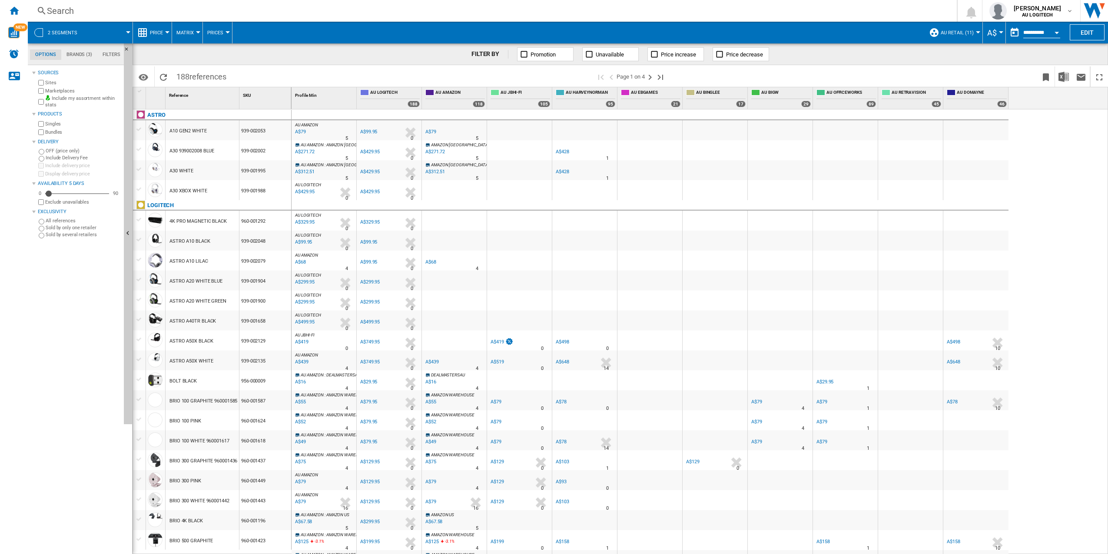
click at [714, 59] on button "Price decrease" at bounding box center [740, 54] width 56 height 14
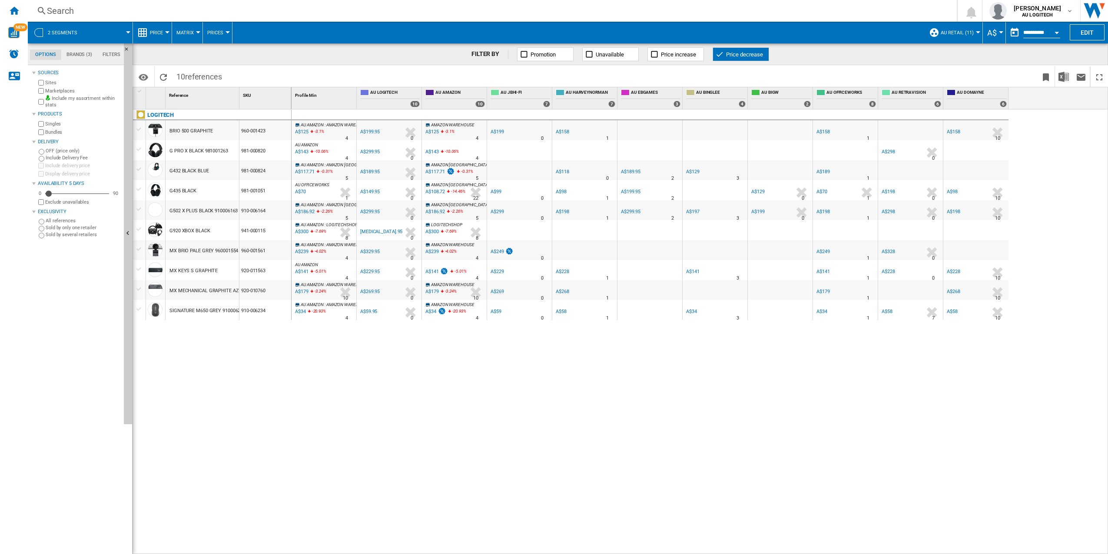
click at [715, 53] on ng-md-icon at bounding box center [719, 54] width 9 height 9
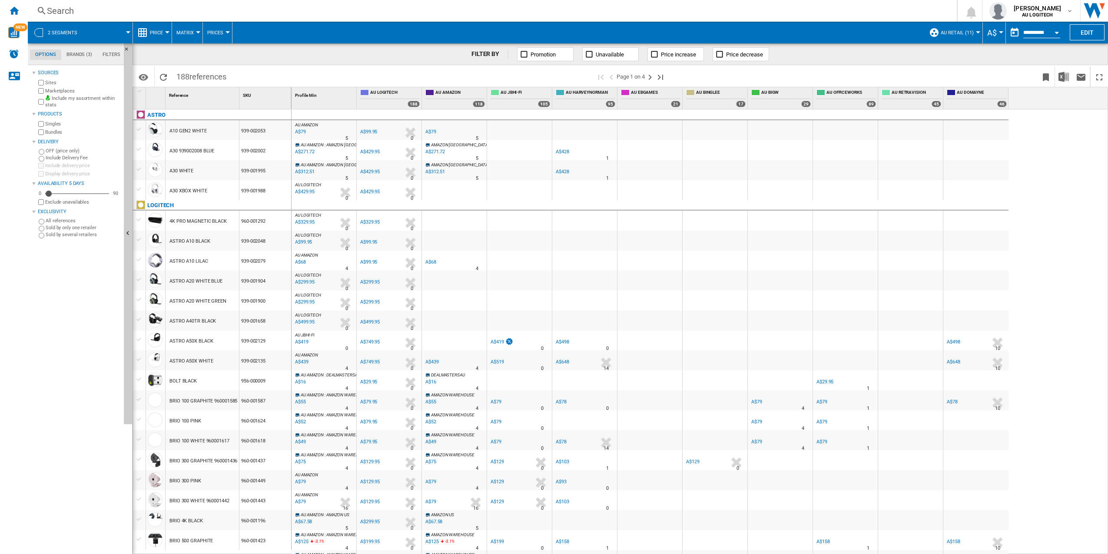
click at [77, 55] on md-tab-item "Brands (3)" at bounding box center [79, 55] width 36 height 10
click at [103, 55] on md-tab-item "Filters" at bounding box center [111, 55] width 28 height 10
click at [85, 57] on md-tab-item "Brands (3)" at bounding box center [79, 55] width 36 height 10
click at [193, 30] on span "Matrix" at bounding box center [184, 33] width 17 height 6
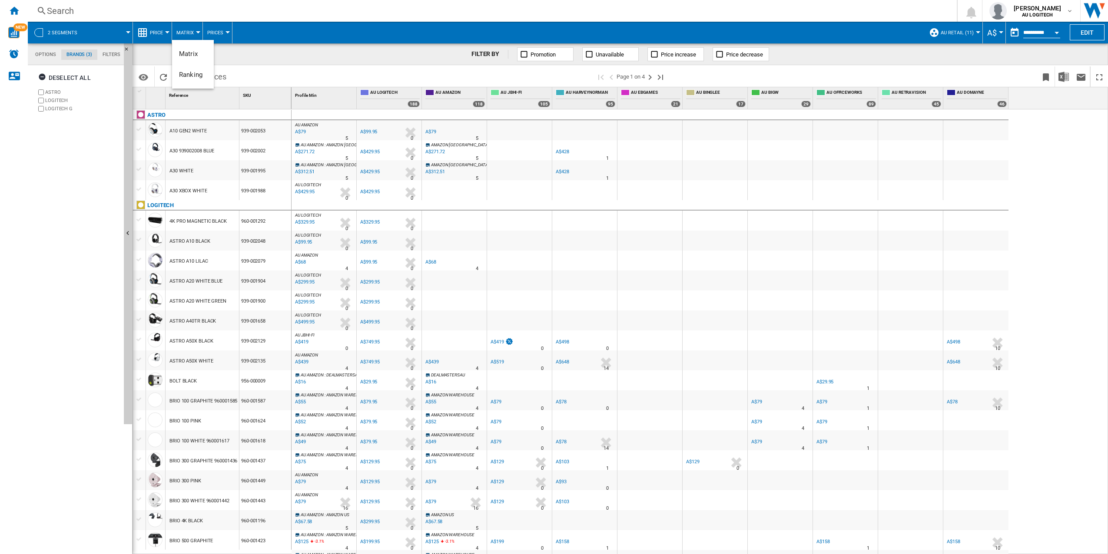
click at [216, 33] on md-backdrop at bounding box center [554, 277] width 1108 height 554
click at [149, 38] on div "Price" at bounding box center [152, 33] width 30 height 22
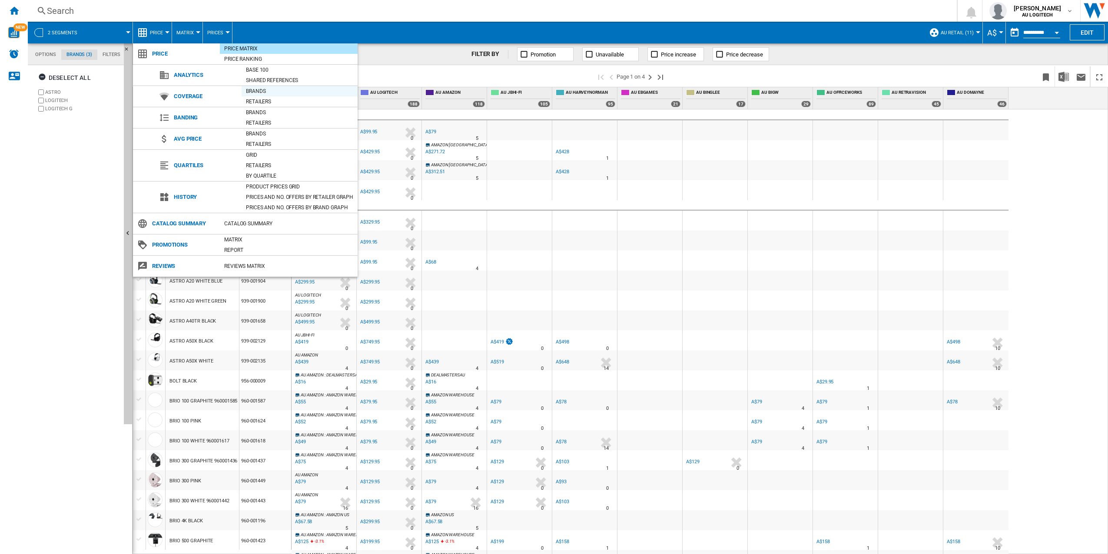
click at [269, 93] on div "Brands" at bounding box center [300, 91] width 116 height 9
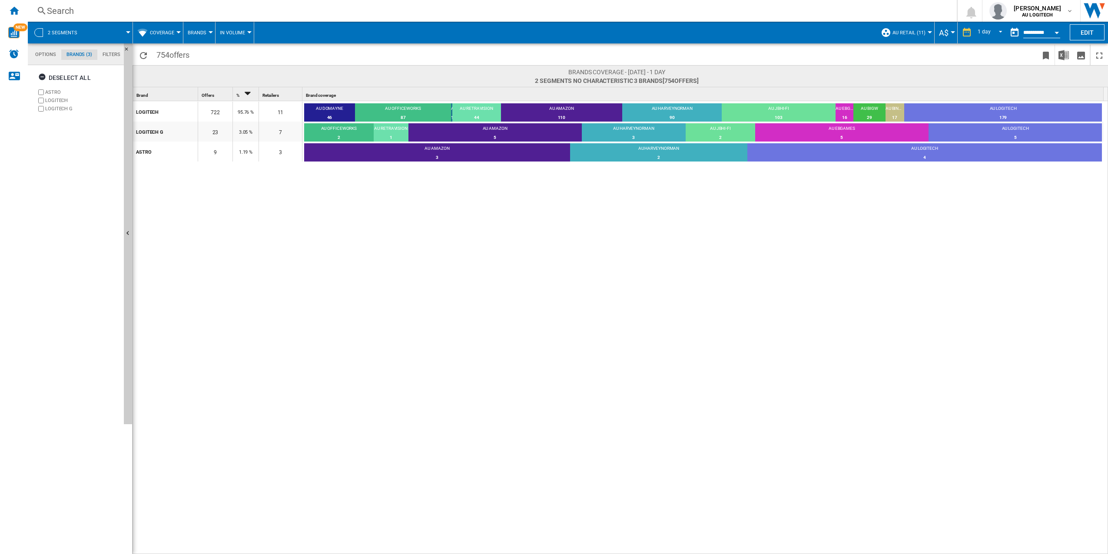
drag, startPoint x: 201, startPoint y: 237, endPoint x: 171, endPoint y: 217, distance: 35.8
click at [50, 58] on md-tab-item "Options" at bounding box center [45, 55] width 31 height 10
click at [169, 32] on span "Coverage" at bounding box center [162, 33] width 24 height 6
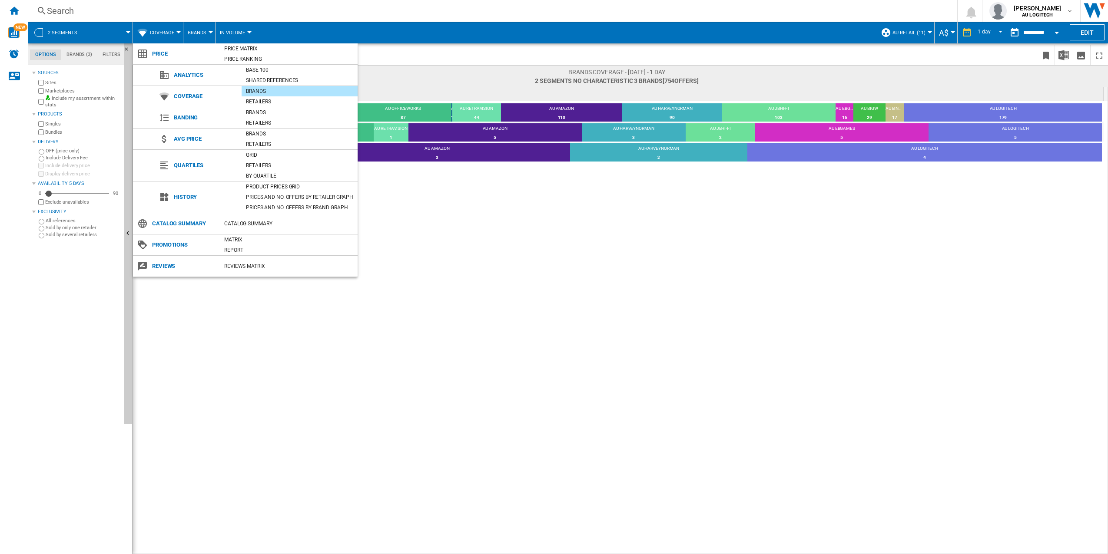
click at [198, 321] on md-backdrop at bounding box center [554, 277] width 1108 height 554
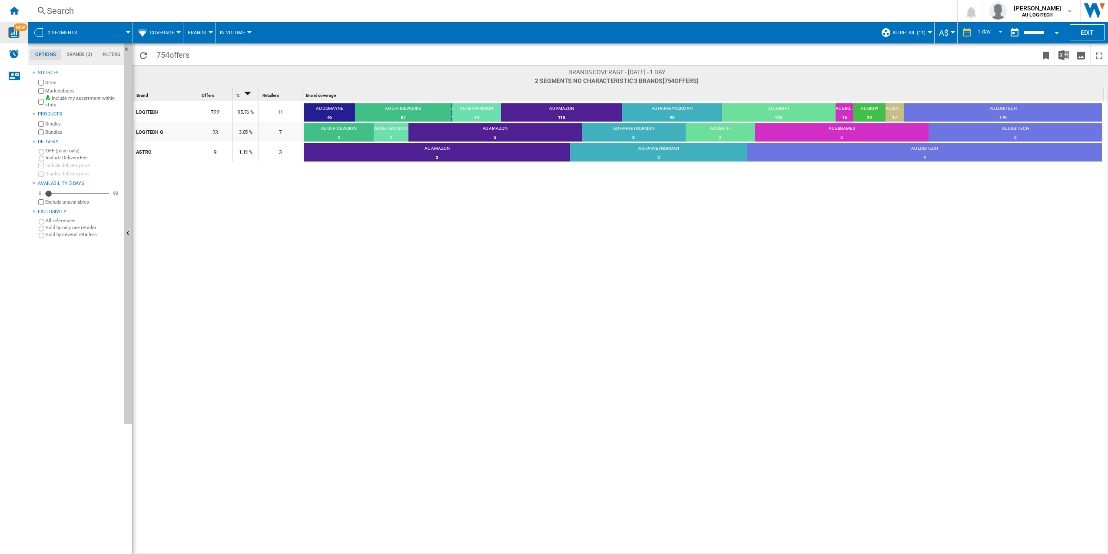
click at [15, 26] on span "NEW" at bounding box center [20, 27] width 14 height 8
click at [15, 12] on ng-md-icon "Home" at bounding box center [14, 10] width 10 height 10
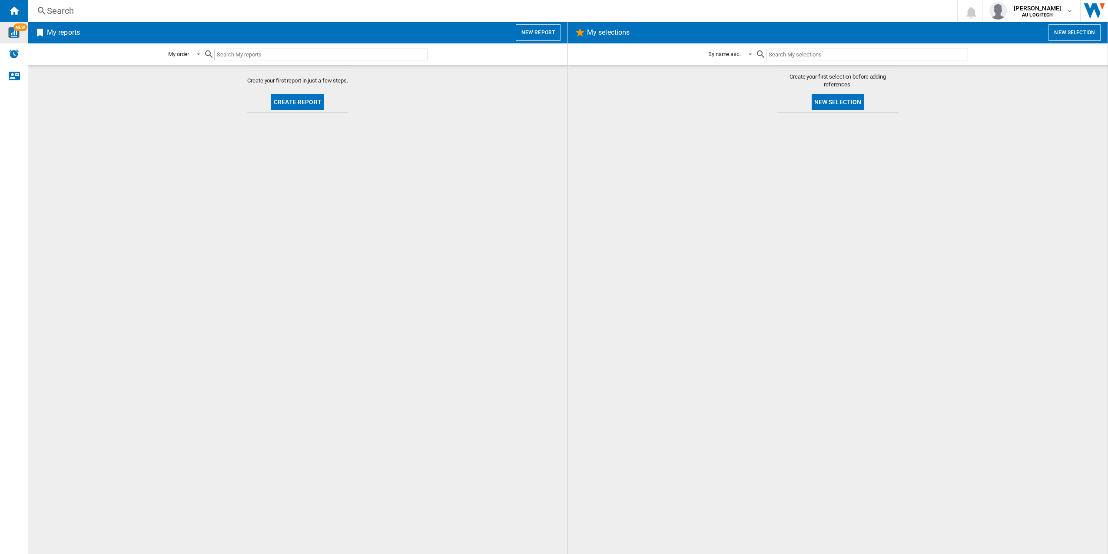
click at [285, 83] on span "Create your first report in just a few steps." at bounding box center [297, 81] width 101 height 8
click at [294, 97] on button "Create report" at bounding box center [297, 102] width 53 height 16
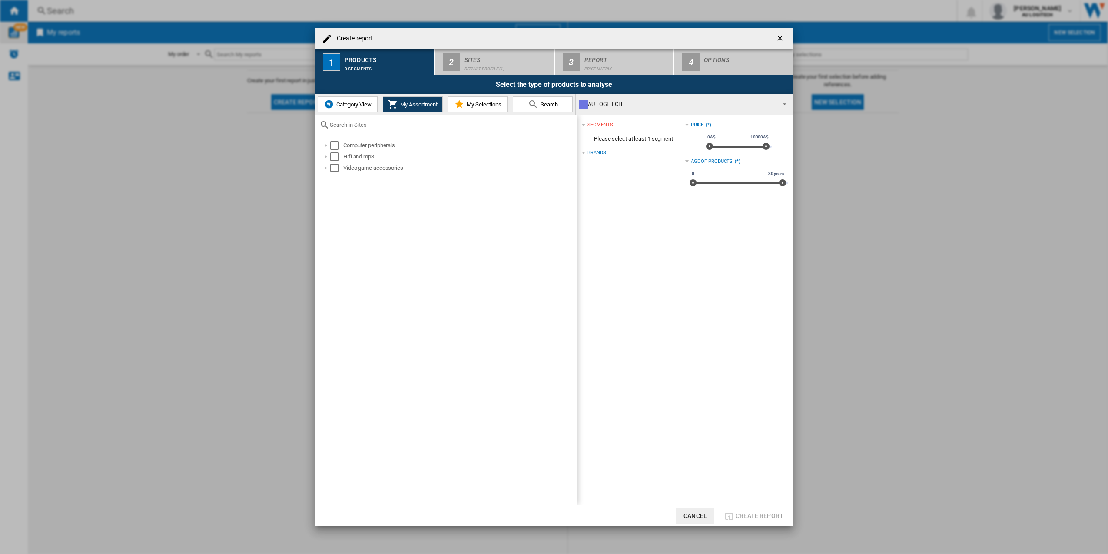
click at [507, 76] on div "Select the type of products to analyse" at bounding box center [554, 85] width 478 height 20
click at [335, 143] on div "Select" at bounding box center [334, 145] width 9 height 9
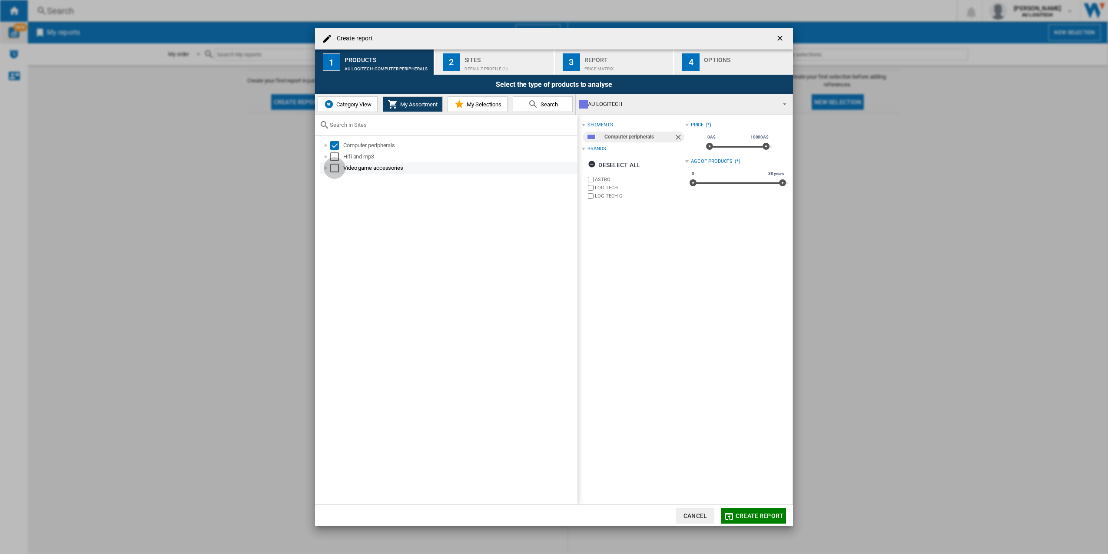
click at [333, 166] on div "Select" at bounding box center [334, 168] width 9 height 9
click at [754, 520] on button "Create report" at bounding box center [753, 516] width 65 height 16
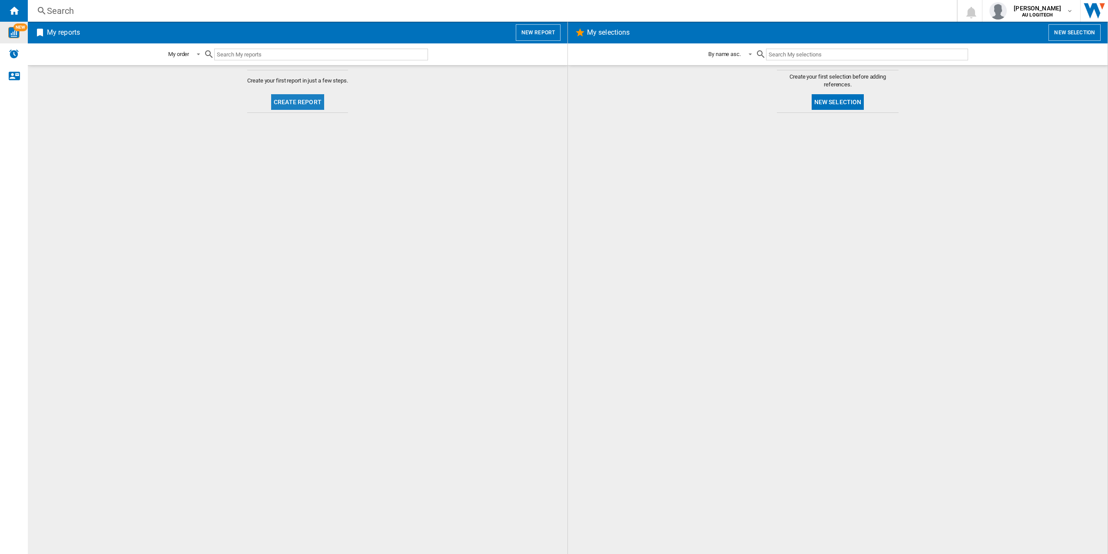
click at [295, 103] on button "Create report" at bounding box center [297, 102] width 53 height 16
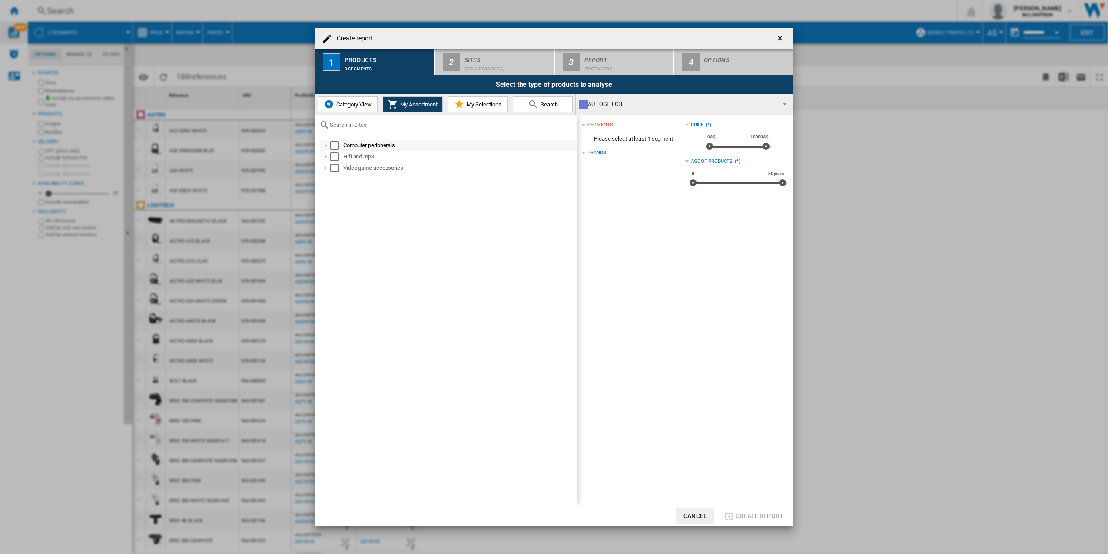
click at [334, 146] on div "Select" at bounding box center [334, 145] width 9 height 9
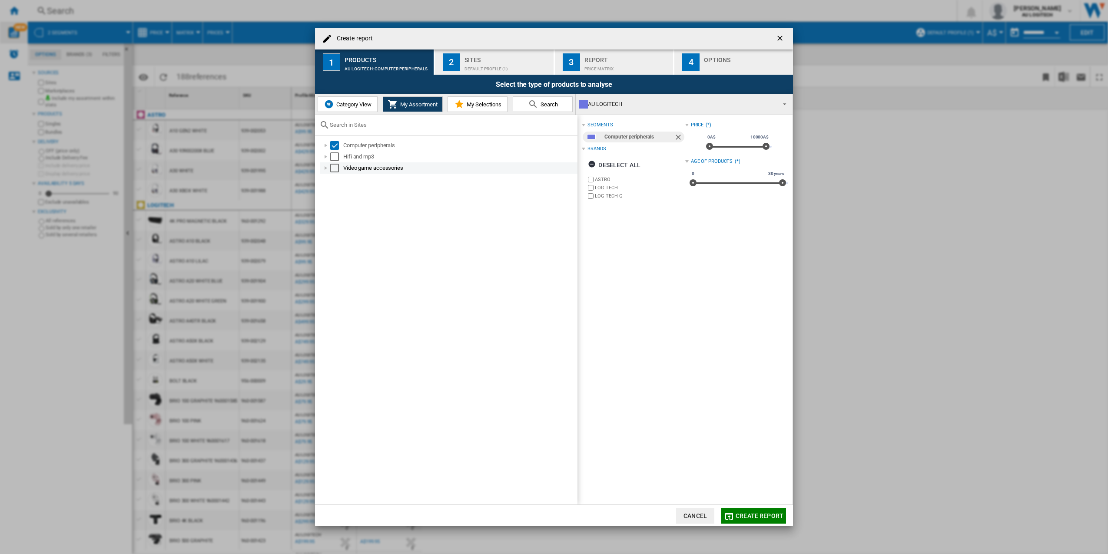
click at [334, 168] on div "Select" at bounding box center [334, 168] width 9 height 9
click at [649, 216] on div "segments Computer peripherals Video game accessories Brands Deselect all ASTRO …" at bounding box center [633, 168] width 103 height 98
click at [613, 212] on label "LOGITECH G" at bounding box center [635, 209] width 99 height 8
click at [608, 199] on label "LOGITECH" at bounding box center [640, 200] width 90 height 7
click at [606, 207] on label "LOGITECH G" at bounding box center [640, 208] width 90 height 7
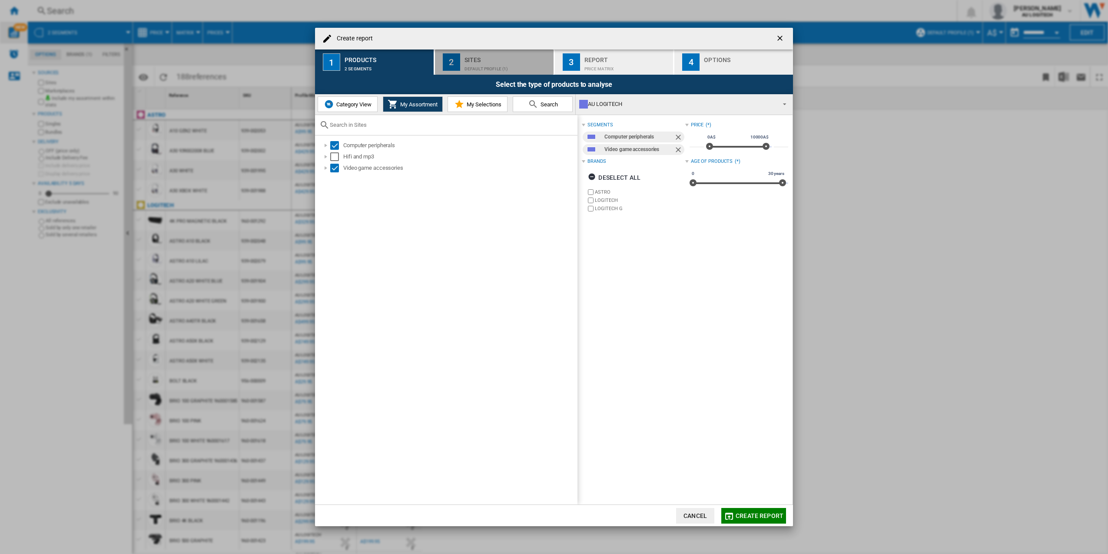
click at [497, 54] on div "Sites" at bounding box center [507, 57] width 86 height 9
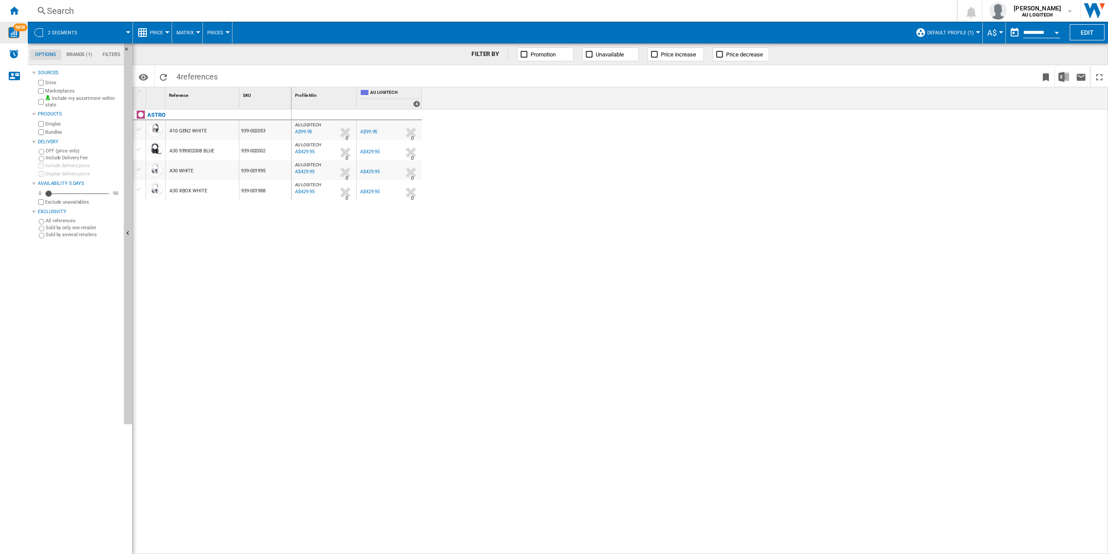
click at [631, 179] on div "AU LOGITECH : AU LOGITECH 0.0 % A$99.95 % N/A 0 AU LOGITECH : AU LOGITECH AU LO…" at bounding box center [699, 331] width 817 height 445
click at [156, 41] on button "Price" at bounding box center [158, 33] width 17 height 22
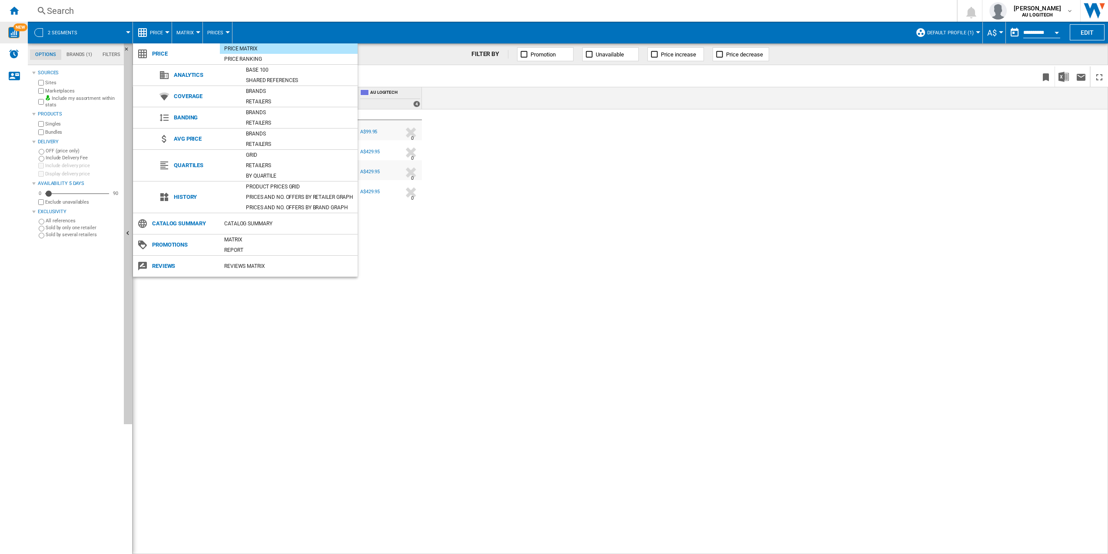
click at [20, 12] on md-backdrop at bounding box center [554, 277] width 1108 height 554
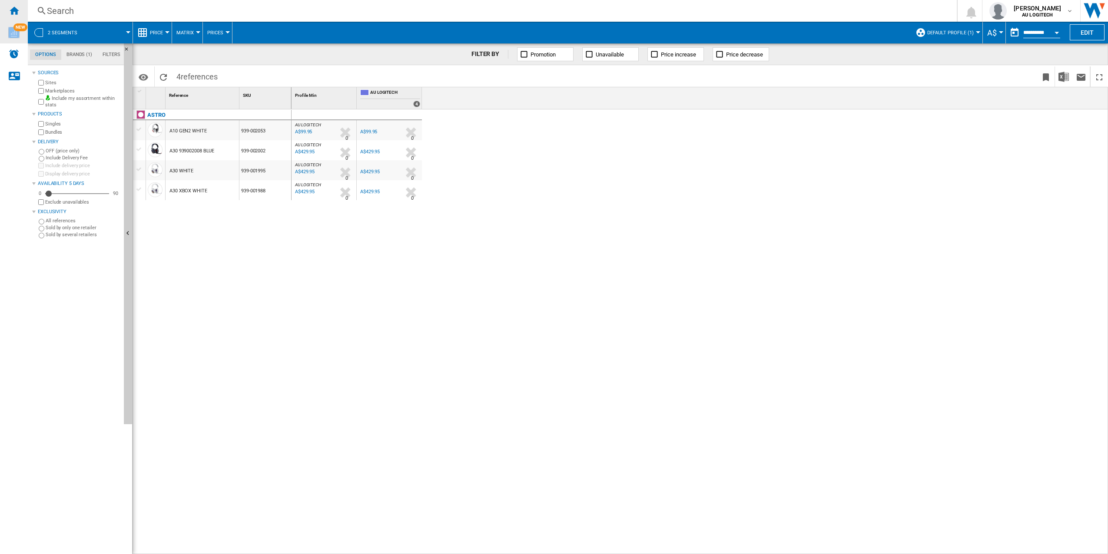
click at [19, 13] on div "Home" at bounding box center [14, 11] width 28 height 22
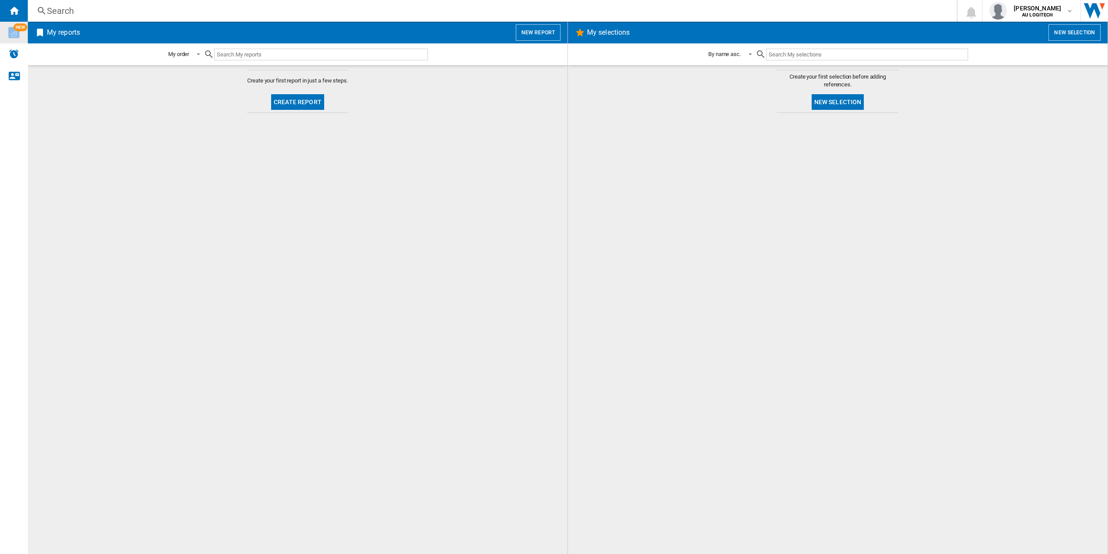
click at [295, 103] on button "Create report" at bounding box center [297, 102] width 53 height 16
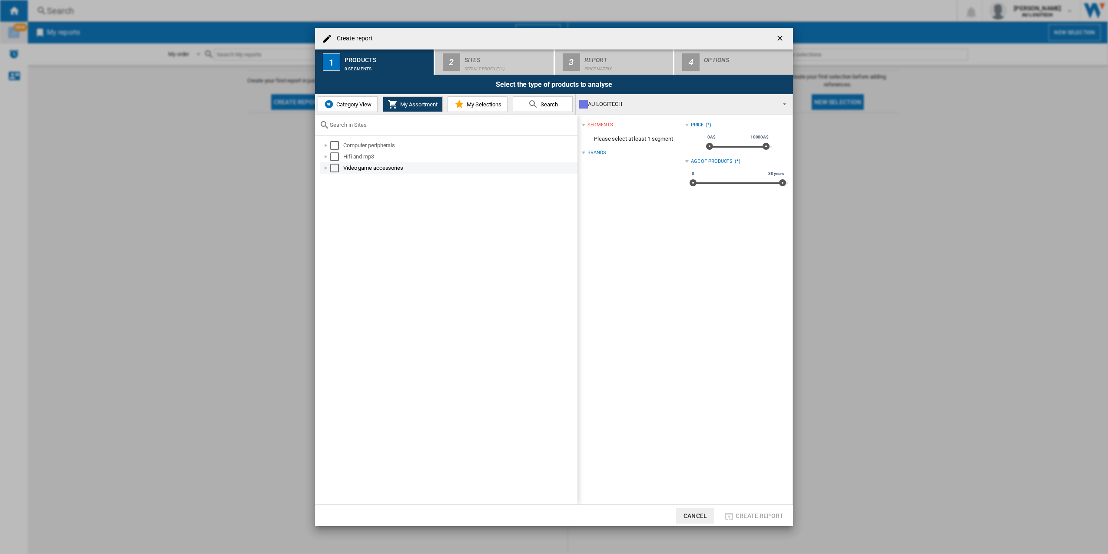
click at [334, 167] on div "Select" at bounding box center [334, 168] width 9 height 9
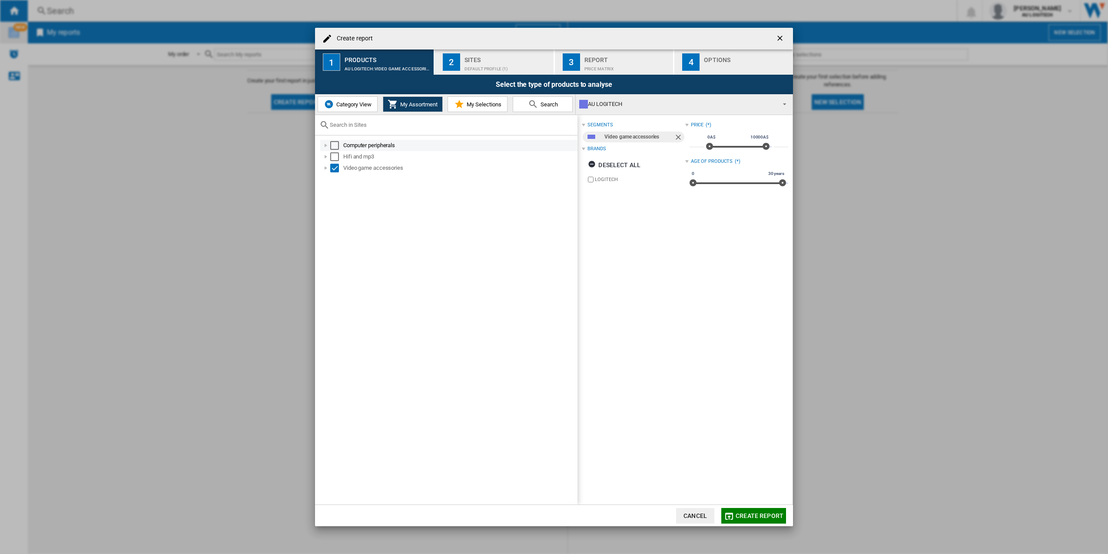
click at [336, 142] on div "Select" at bounding box center [334, 145] width 9 height 9
click at [465, 71] on div "Default profile (1)" at bounding box center [507, 66] width 86 height 9
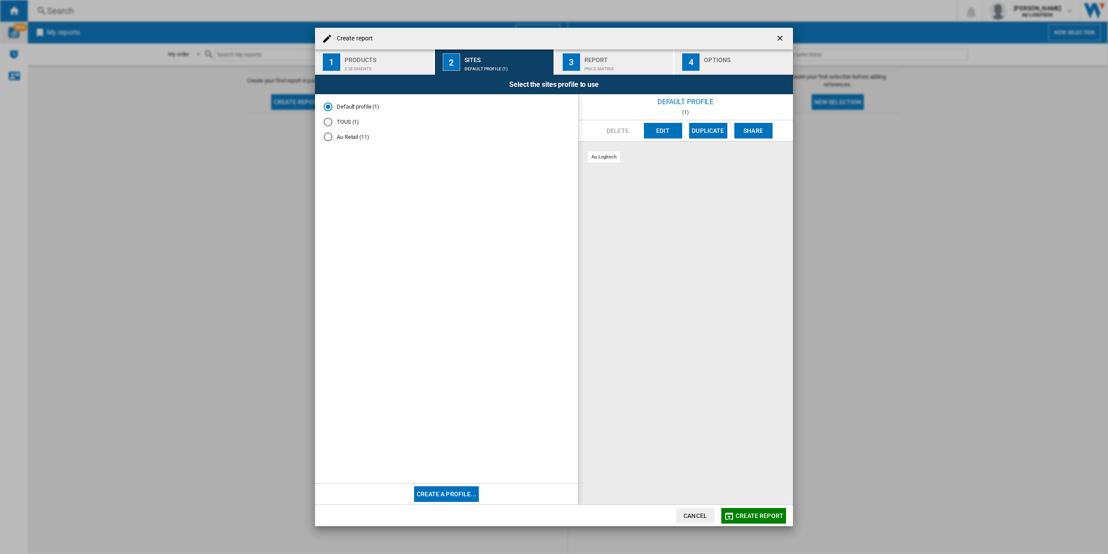
click at [341, 135] on md-radio-button "Au Retail (11)" at bounding box center [446, 137] width 245 height 8
click at [610, 70] on div "Price Matrix" at bounding box center [627, 66] width 86 height 9
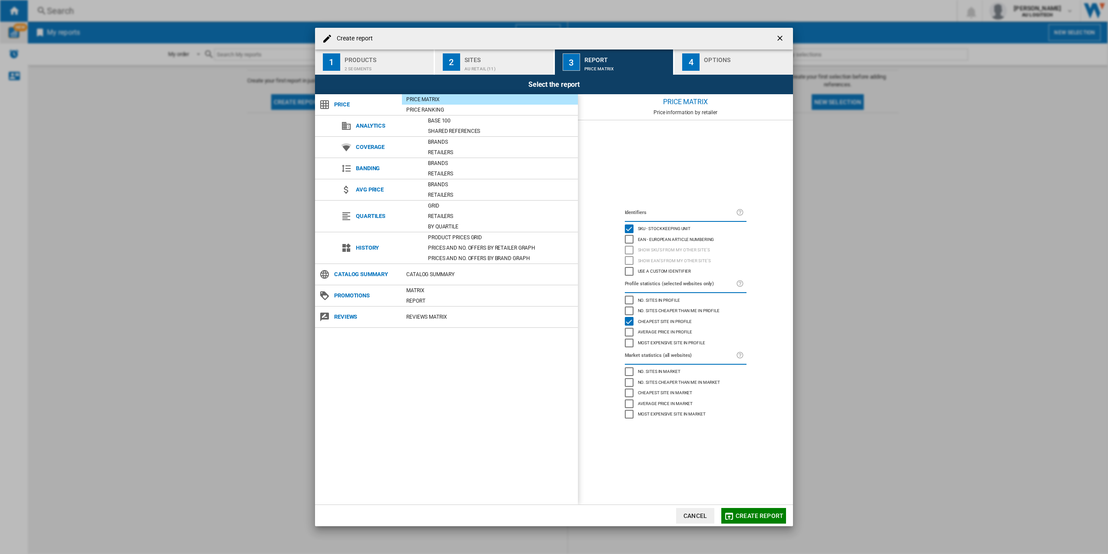
click at [679, 74] on button "4 Options" at bounding box center [733, 62] width 119 height 25
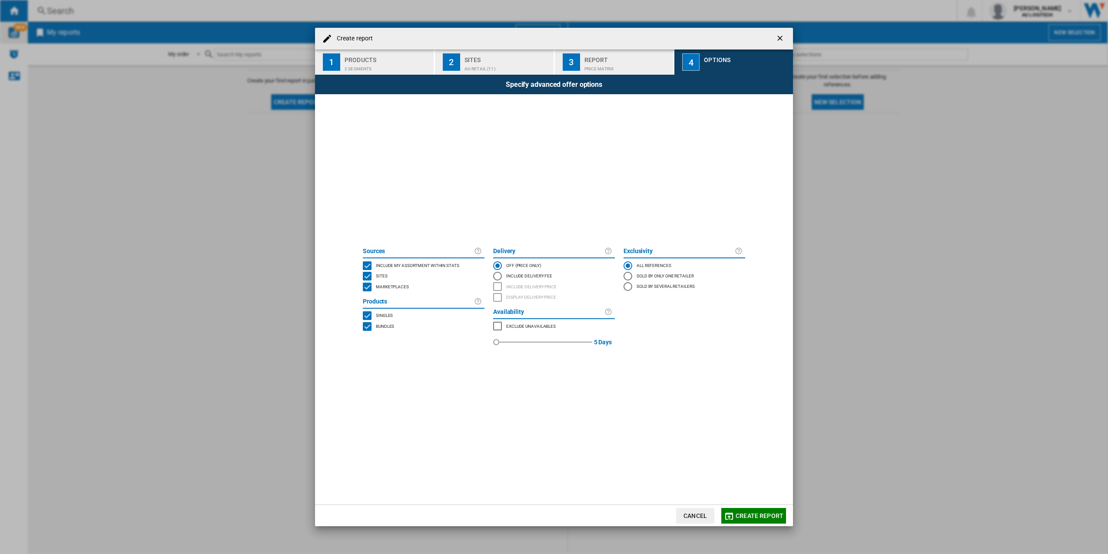
drag, startPoint x: 639, startPoint y: 73, endPoint x: 645, endPoint y: 82, distance: 11.0
click at [640, 78] on md-dialog-content "Create report 1 Products 2 segments 2 Sites Au Retail (11) 3 Report Price Matri…" at bounding box center [554, 277] width 478 height 499
click at [630, 63] on div "Price Matrix" at bounding box center [627, 66] width 86 height 9
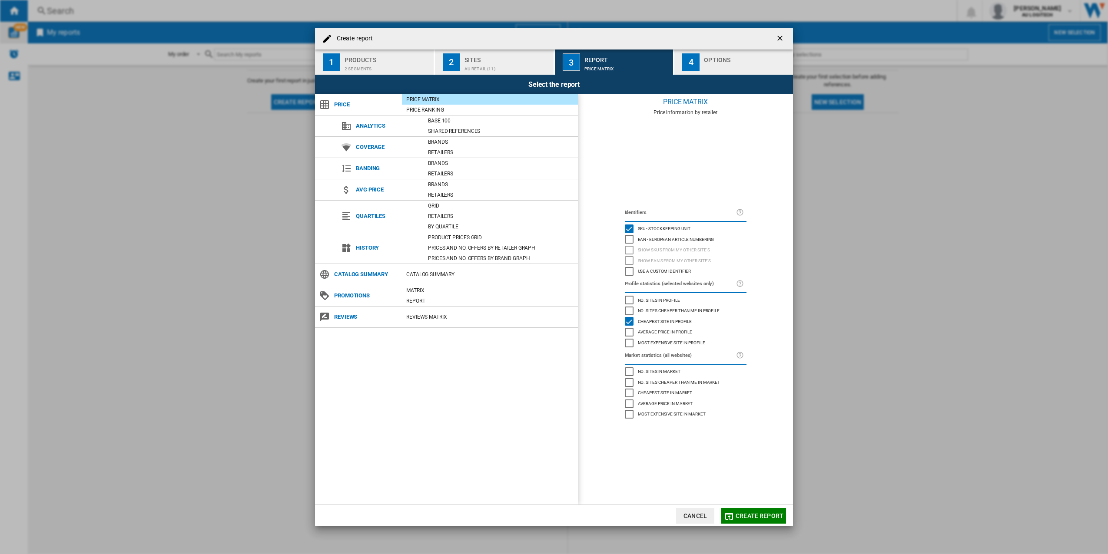
click at [466, 74] on md-dialog-content "Create report 1 Products 2 segments 2 Sites Au Retail (11) 3 Report Price Matri…" at bounding box center [554, 277] width 478 height 499
click at [406, 67] on div "2 segments" at bounding box center [387, 66] width 86 height 9
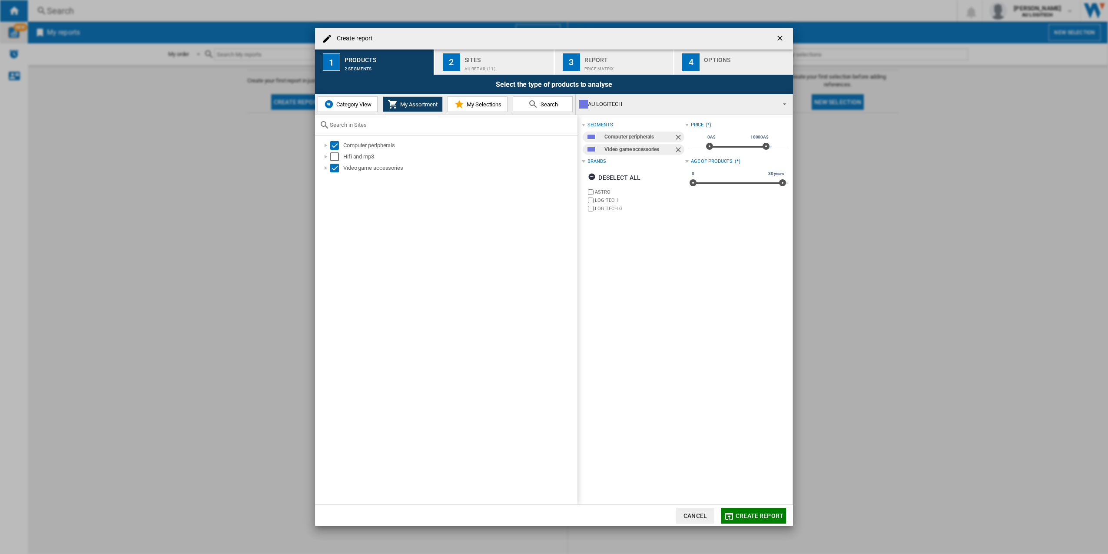
click at [395, 103] on md-icon "Create report ..." at bounding box center [392, 104] width 10 height 10
click at [395, 104] on md-icon "Create report ..." at bounding box center [392, 104] width 10 height 10
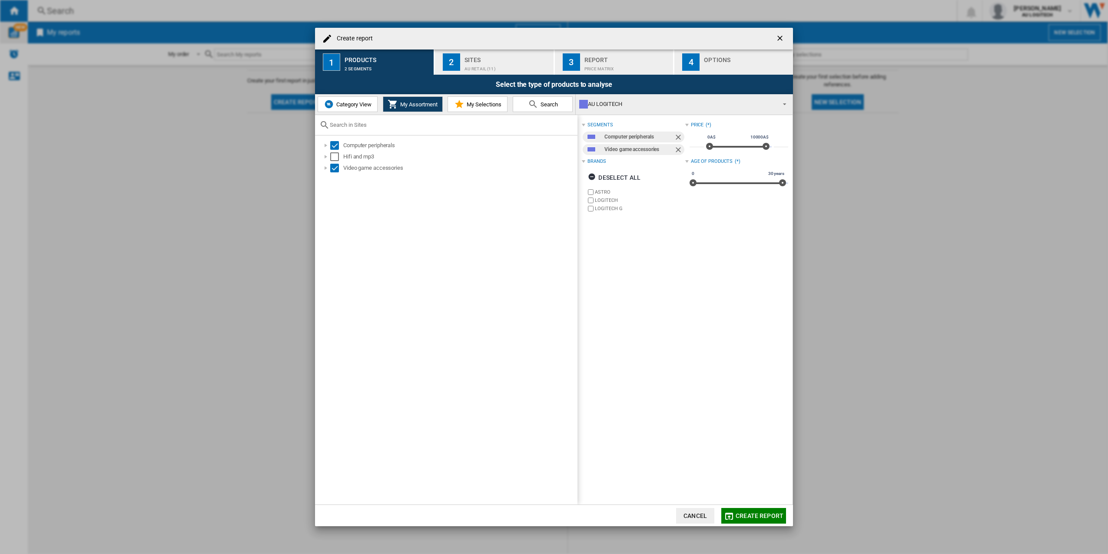
click at [371, 104] on span "Category View" at bounding box center [352, 104] width 37 height 7
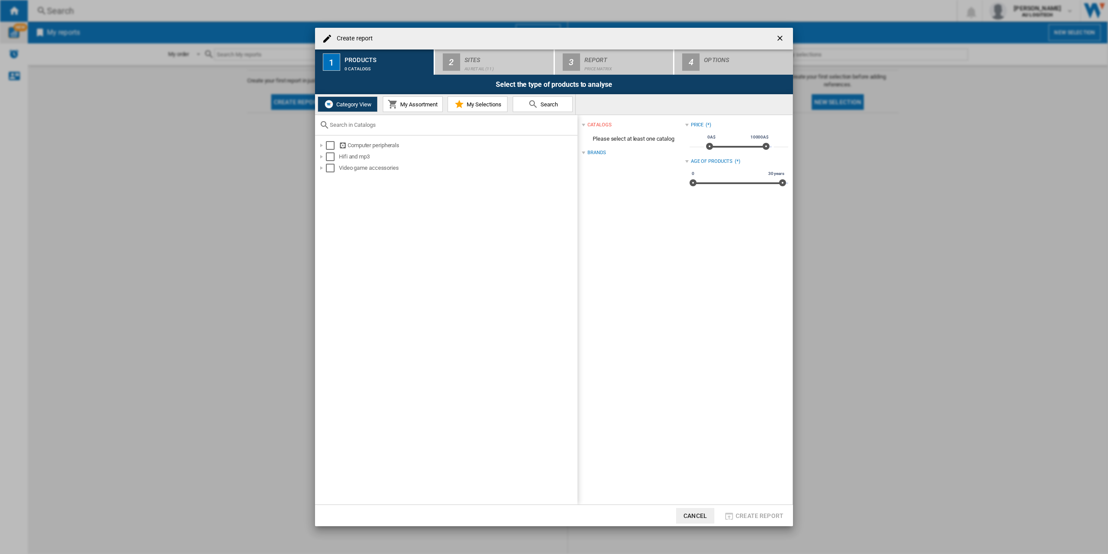
click at [410, 109] on button "My Assortment" at bounding box center [413, 104] width 60 height 16
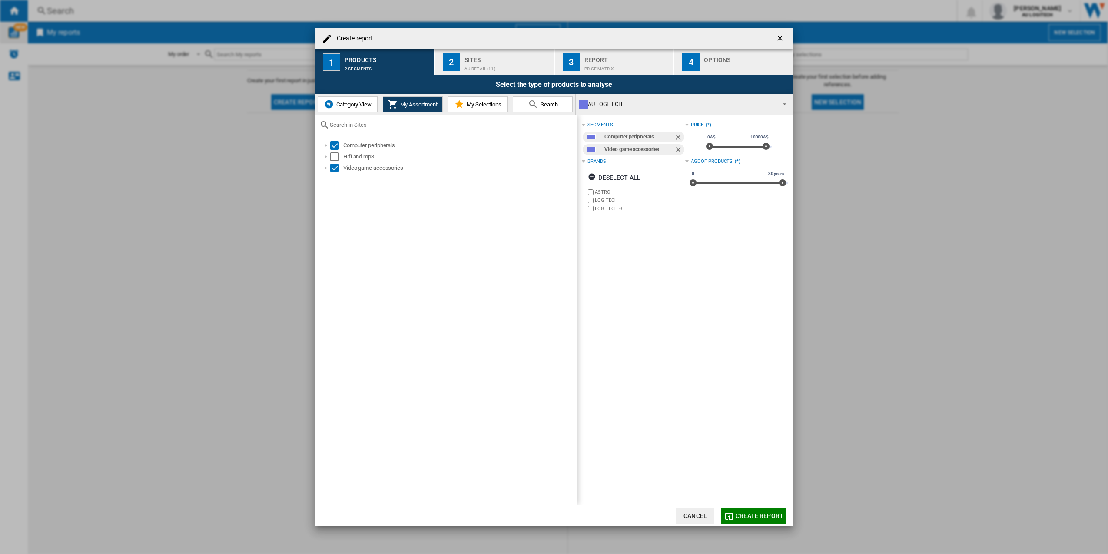
click at [474, 105] on span "My Selections" at bounding box center [482, 104] width 37 height 7
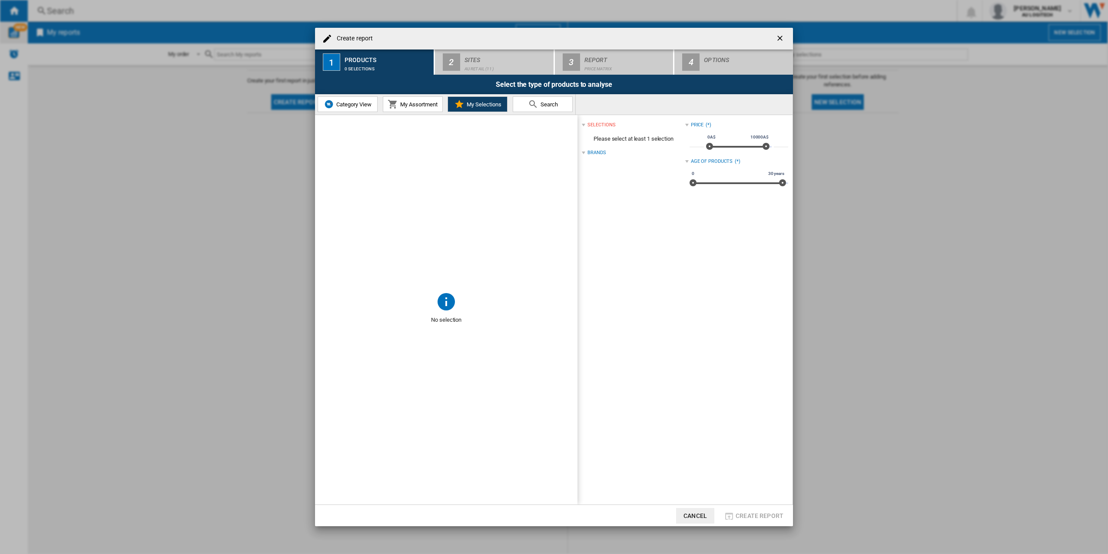
click at [427, 107] on span "My Assortment" at bounding box center [418, 104] width 40 height 7
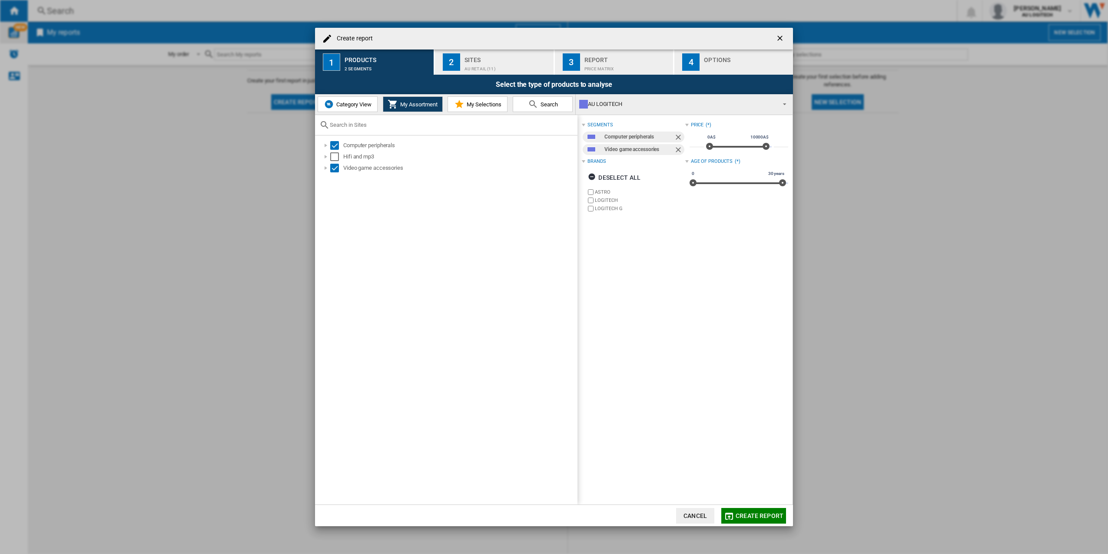
click at [533, 76] on div "Select the type of products to analyse" at bounding box center [554, 85] width 478 height 20
click at [526, 66] on div "Au Retail (11)" at bounding box center [507, 66] width 86 height 9
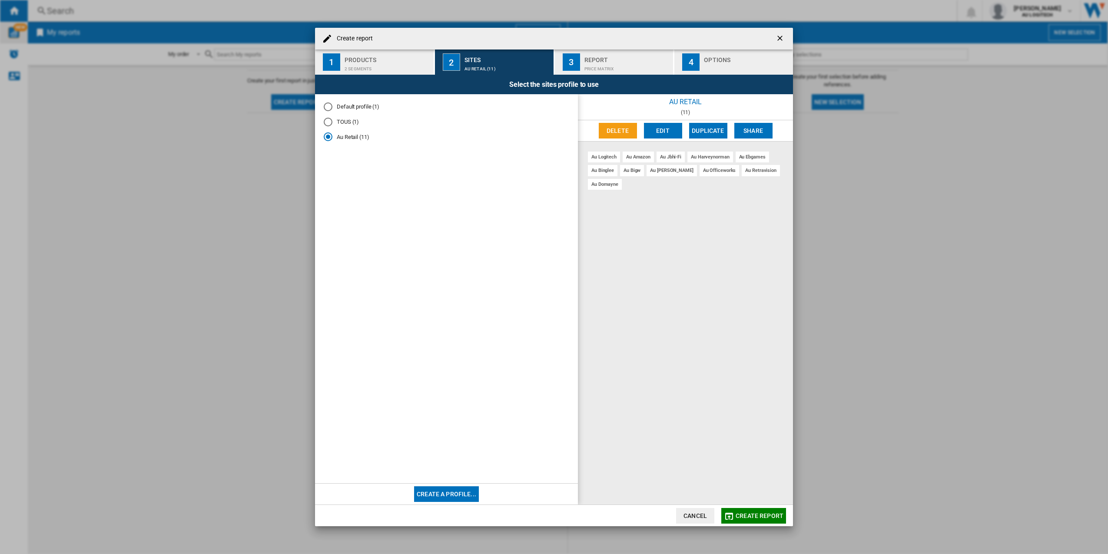
click at [851, 260] on div "Create report 1 Products 2 segments 2 Sites Au Retail (11) 3 Report Price Matri…" at bounding box center [554, 277] width 1108 height 554
click at [788, 228] on div "au logitech au amazon au jbhi-fi au harveynorman au ebgames au binglee au bigw …" at bounding box center [685, 323] width 215 height 363
click at [811, 216] on div "Create report 1 Products 2 segments 2 Sites Au Retail (11) 3 Report Price Matri…" at bounding box center [554, 277] width 1108 height 554
click at [785, 36] on ng-md-icon "getI18NText('BUTTONS.CLOSE_DIALOG')" at bounding box center [780, 39] width 10 height 10
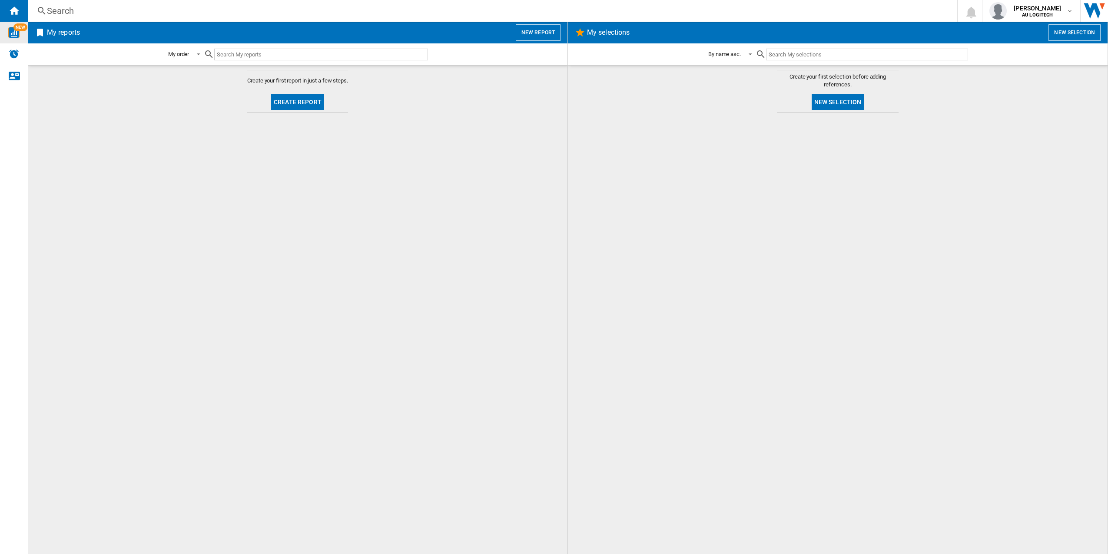
drag, startPoint x: 874, startPoint y: 230, endPoint x: 872, endPoint y: 211, distance: 19.2
click at [872, 230] on div at bounding box center [837, 333] width 522 height 433
